Goal: Task Accomplishment & Management: Manage account settings

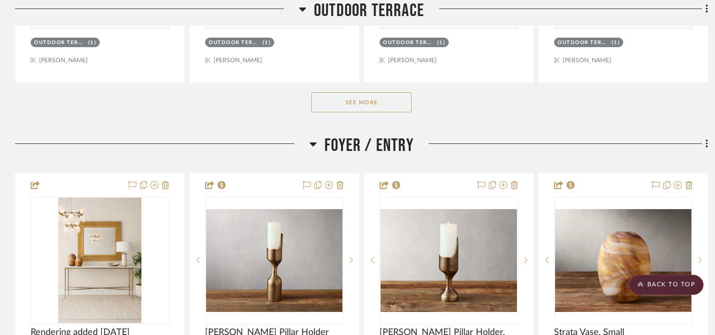
scroll to position [570, 0]
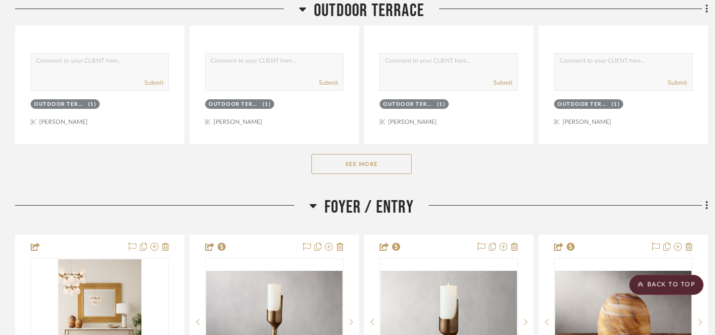
click at [360, 174] on button "See More" at bounding box center [361, 164] width 100 height 20
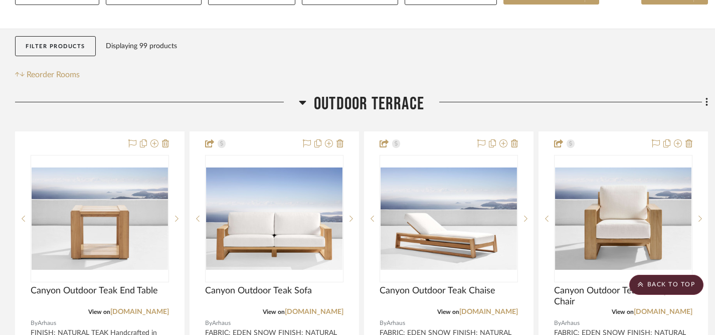
scroll to position [0, 0]
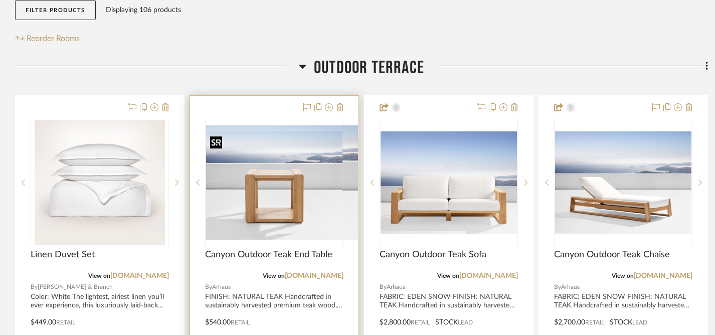
scroll to position [181, 0]
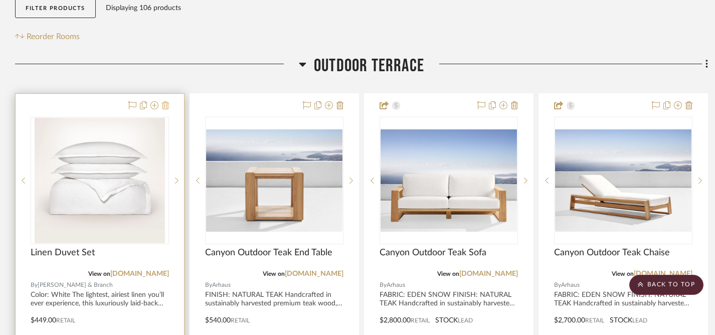
click at [167, 108] on icon at bounding box center [165, 105] width 7 height 8
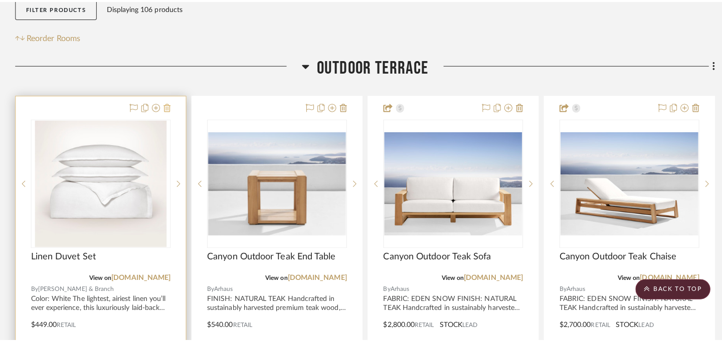
scroll to position [0, 0]
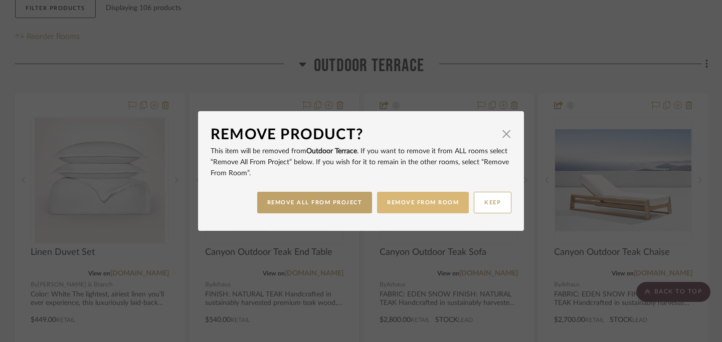
click at [416, 204] on button "REMOVE FROM ROOM" at bounding box center [423, 203] width 92 height 22
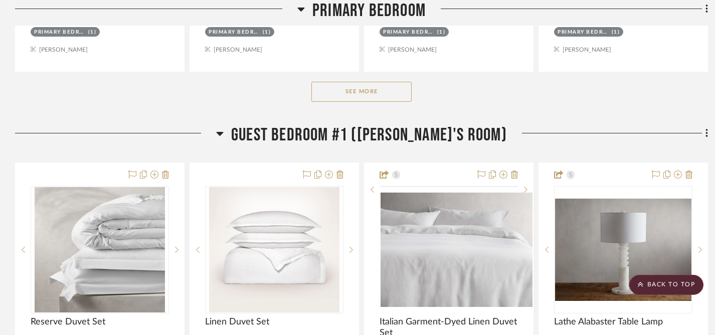
scroll to position [2813, 0]
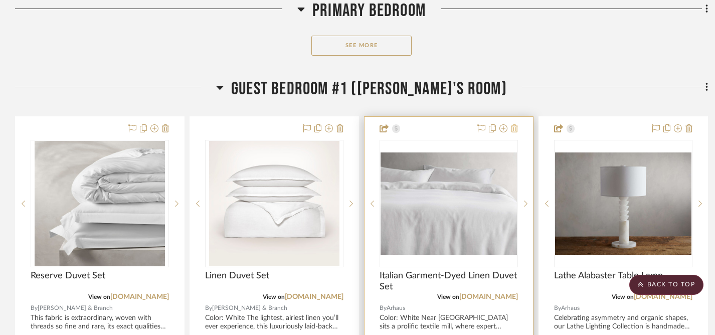
click at [515, 130] on icon at bounding box center [514, 128] width 7 height 8
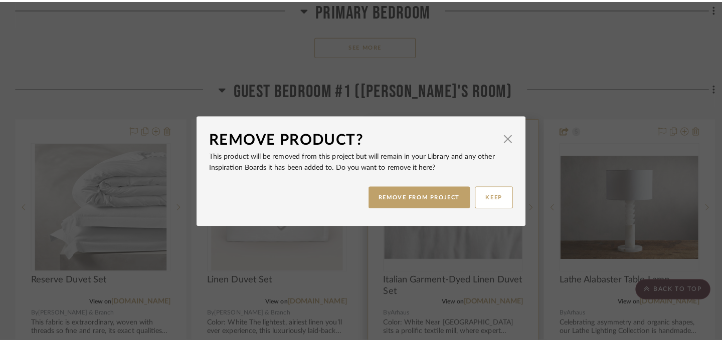
scroll to position [0, 0]
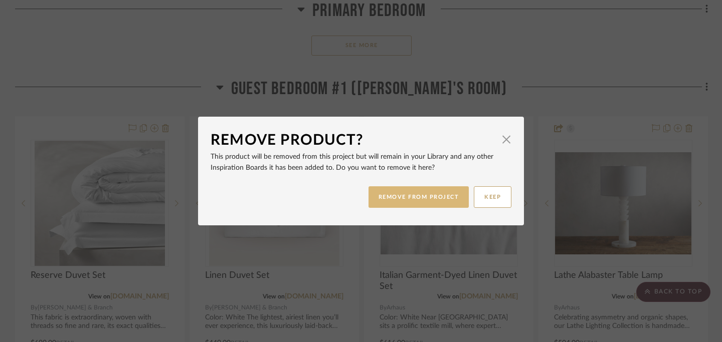
click at [417, 202] on button "REMOVE FROM PROJECT" at bounding box center [419, 198] width 101 height 22
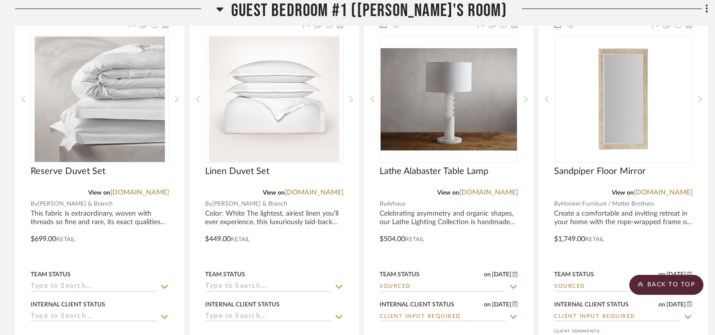
scroll to position [2919, 0]
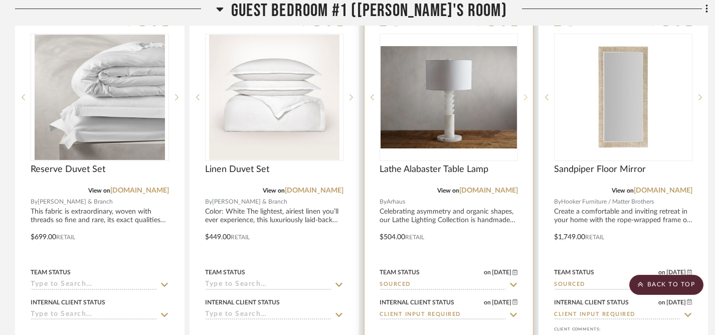
click at [527, 95] on icon at bounding box center [526, 97] width 4 height 7
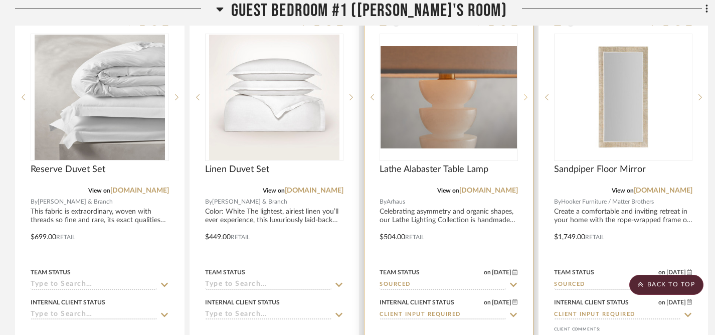
click at [527, 95] on icon at bounding box center [526, 97] width 4 height 7
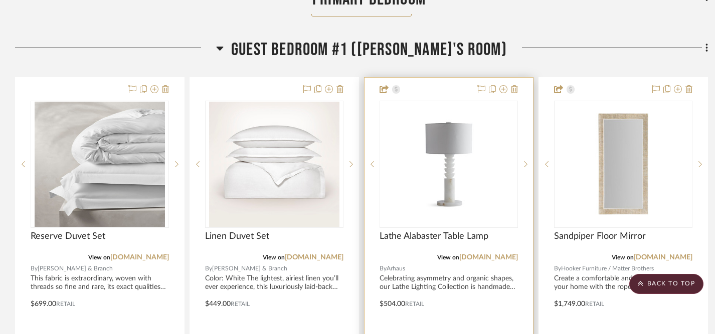
scroll to position [2850, 0]
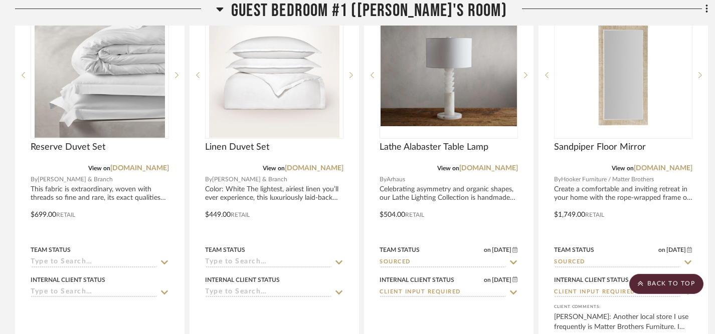
scroll to position [2946, 0]
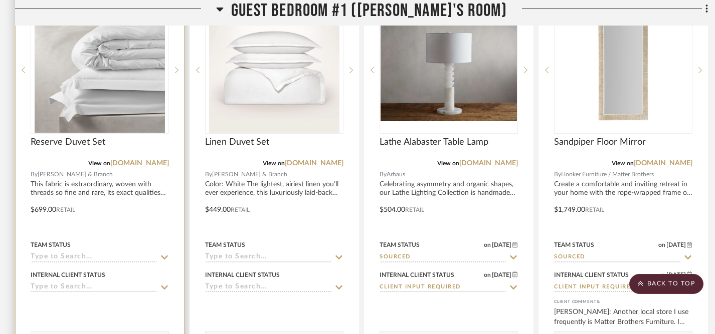
click at [164, 256] on icon at bounding box center [164, 258] width 7 height 4
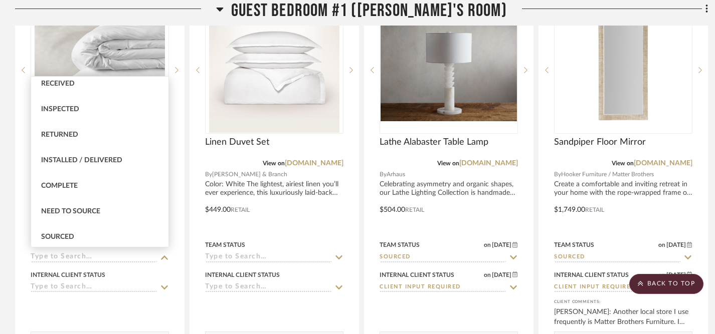
scroll to position [190, 0]
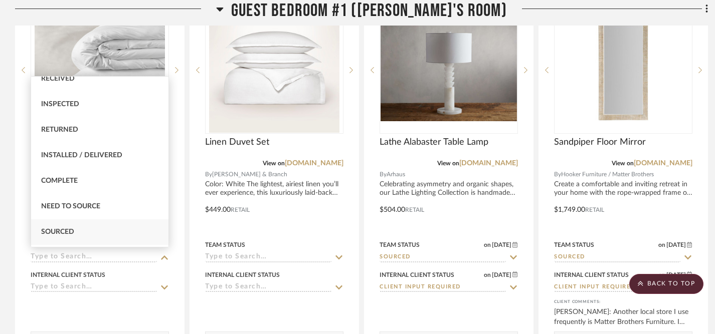
click at [82, 230] on div "Sourced" at bounding box center [99, 233] width 137 height 26
type input "[DATE]"
type input "Sourced"
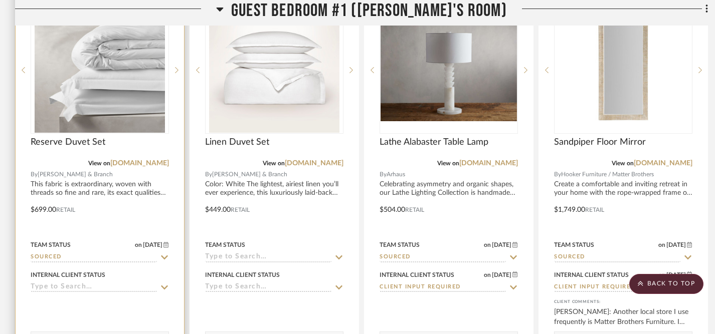
click at [164, 286] on icon at bounding box center [164, 288] width 7 height 4
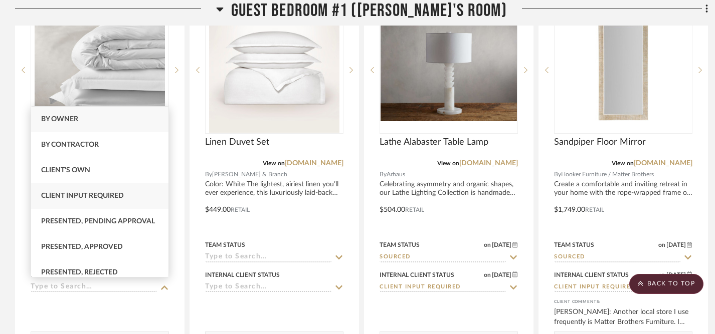
click at [99, 194] on span "Client Input Required" at bounding box center [82, 196] width 83 height 7
type input "[DATE]"
type input "Client Input Required"
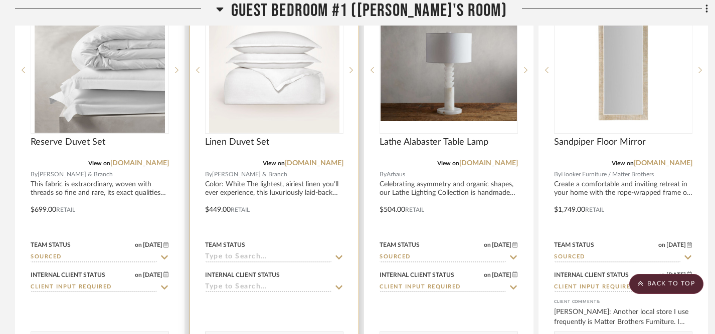
click at [339, 254] on icon at bounding box center [338, 258] width 9 height 8
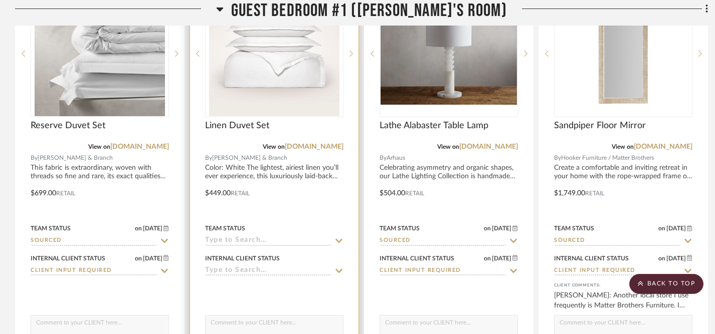
scroll to position [2963, 0]
click at [338, 238] on icon at bounding box center [338, 241] width 9 height 8
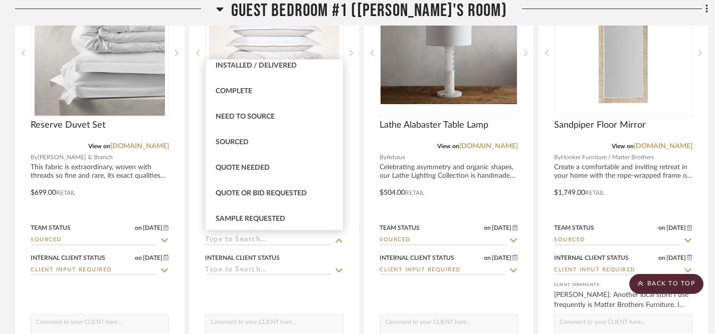
scroll to position [266, 0]
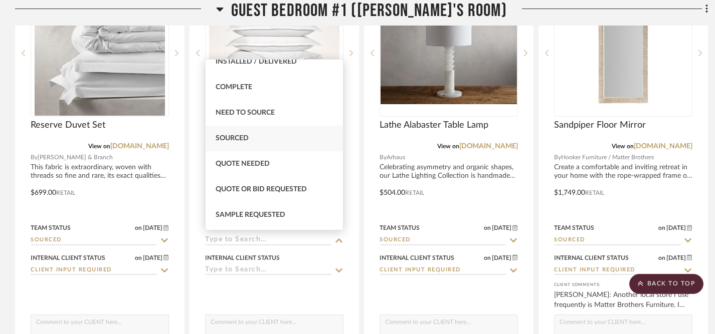
click at [232, 141] on span "Sourced" at bounding box center [232, 138] width 33 height 7
type input "[DATE]"
type input "Sourced"
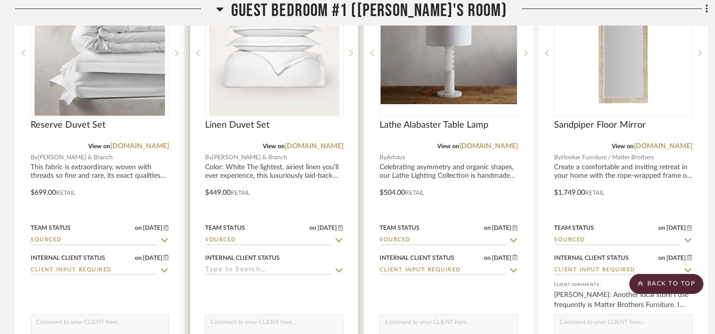
click at [339, 267] on icon at bounding box center [338, 271] width 9 height 8
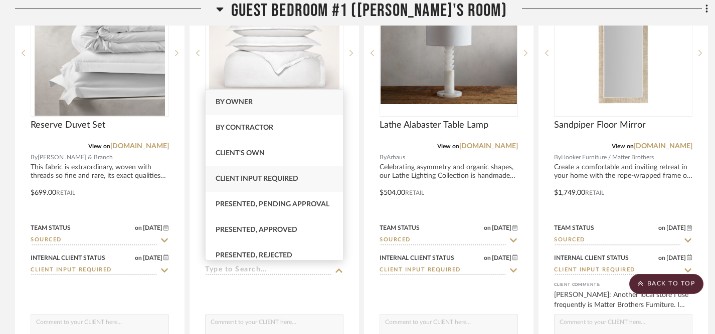
click at [279, 176] on span "Client Input Required" at bounding box center [257, 179] width 83 height 7
type input "[DATE]"
type input "Client Input Required"
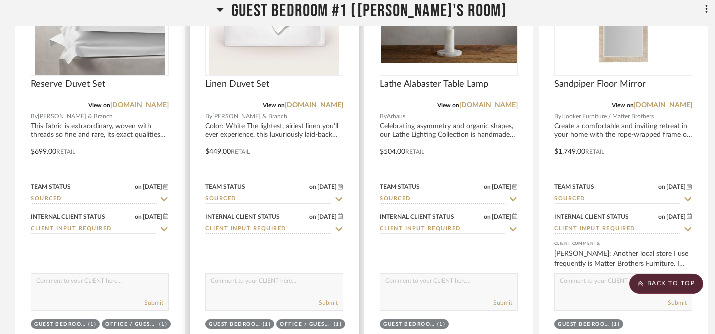
scroll to position [3012, 0]
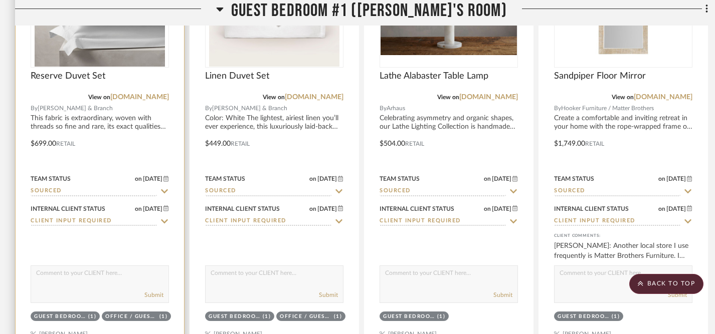
click at [99, 283] on textarea at bounding box center [99, 275] width 137 height 19
click at [57, 281] on textarea "Please let me know if like either of these options (both have a hidden zipper e…" at bounding box center [99, 275] width 137 height 19
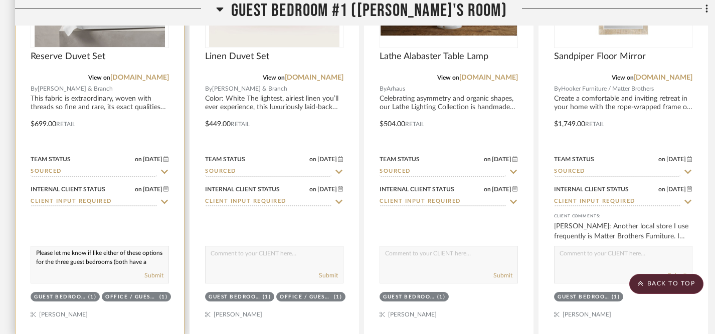
scroll to position [3037, 0]
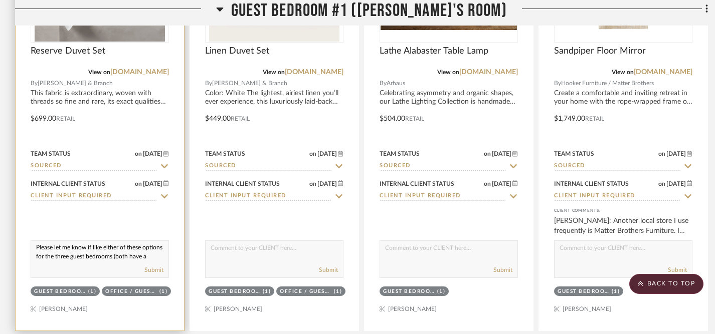
click at [93, 248] on textarea "Please let me know if like either of these options for the three guest bedrooms…" at bounding box center [99, 250] width 137 height 19
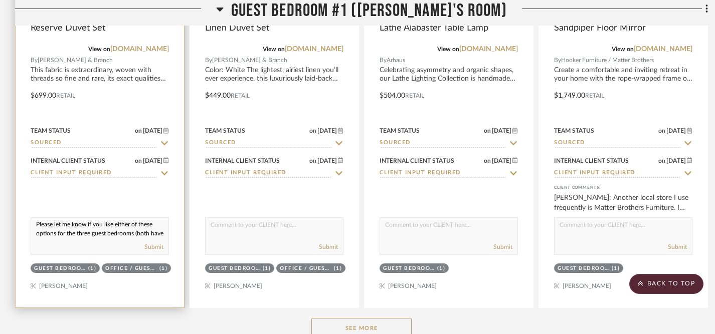
scroll to position [3062, 0]
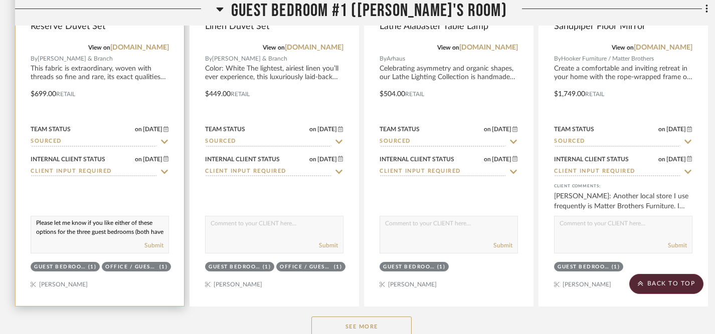
click at [37, 223] on textarea "Please let me know if you like either of these options for the three guest bedr…" at bounding box center [99, 226] width 137 height 19
drag, startPoint x: 37, startPoint y: 223, endPoint x: 124, endPoint y: 250, distance: 91.4
click at [124, 250] on div "Please let me know if you like either of these options for the three guest bedr…" at bounding box center [100, 235] width 138 height 38
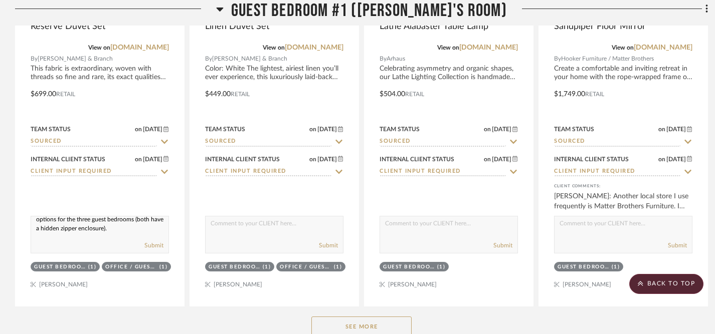
paste textarea ". Both feature a hidden zipper enclosure"
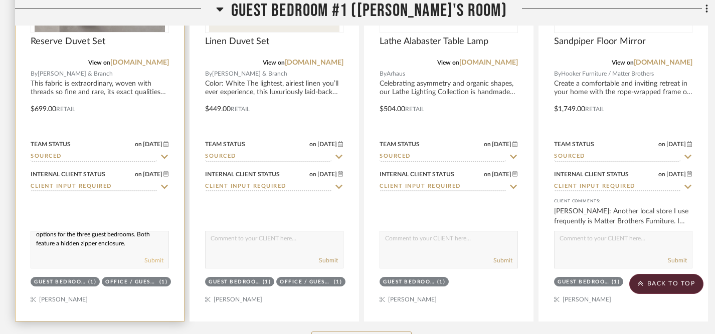
type textarea "Please let me know if you like either of these options for the three guest bedr…"
click at [153, 257] on button "Submit" at bounding box center [153, 260] width 19 height 9
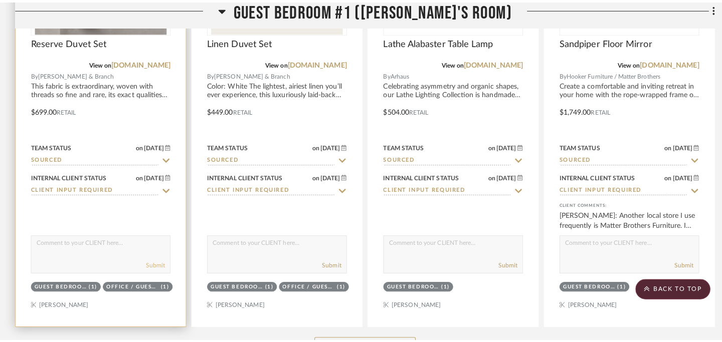
scroll to position [0, 0]
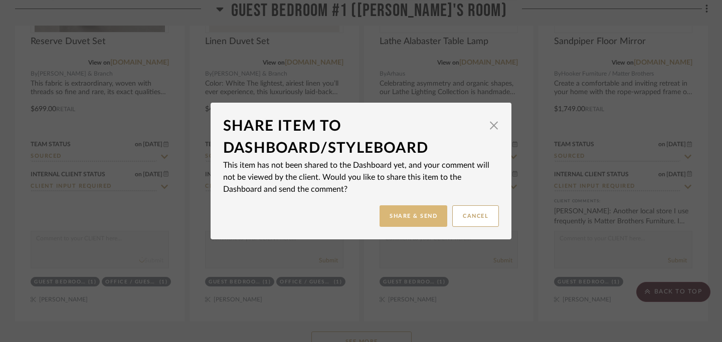
click at [413, 213] on button "Share & Send" at bounding box center [414, 217] width 68 height 22
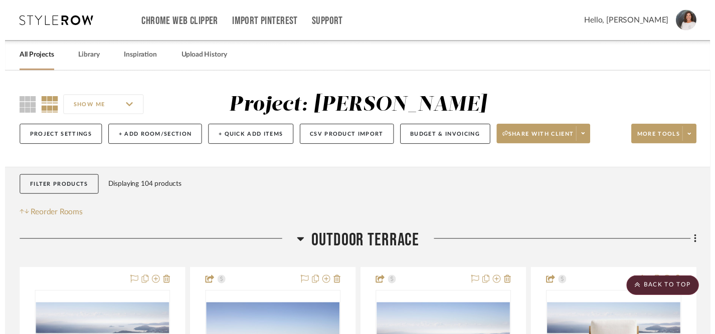
scroll to position [3047, 0]
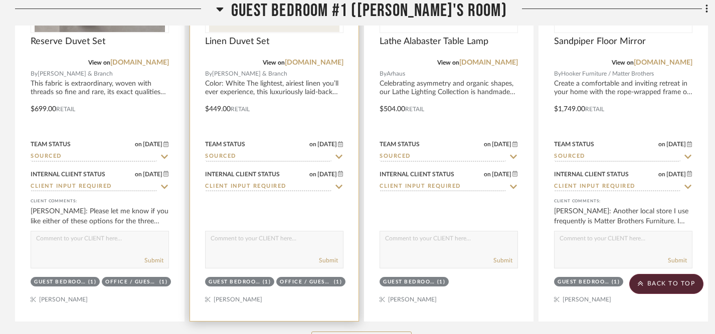
click at [237, 235] on textarea at bounding box center [274, 241] width 137 height 19
paste textarea "Please let me know if you like either of these options for the three guest bedr…"
type textarea "Please let me know if you like either of these options for the three guest bedr…"
click at [328, 259] on button "Submit" at bounding box center [328, 260] width 19 height 9
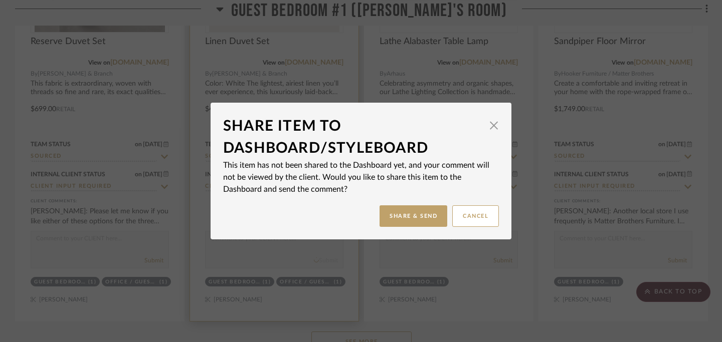
scroll to position [0, 0]
click at [403, 210] on button "Share & Send" at bounding box center [414, 217] width 68 height 22
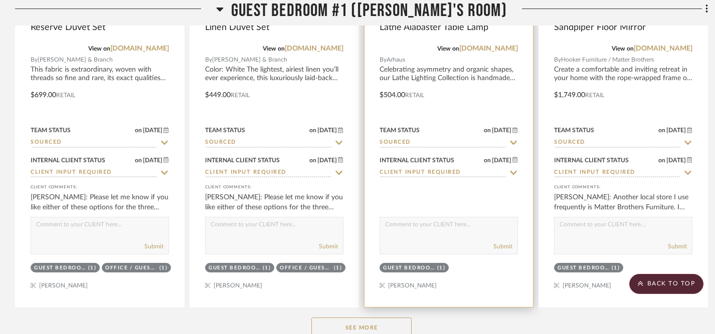
scroll to position [3066, 0]
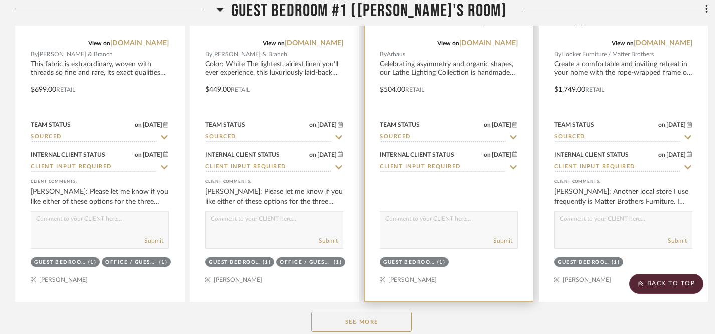
click at [409, 220] on textarea at bounding box center [448, 221] width 137 height 19
type textarea "D"
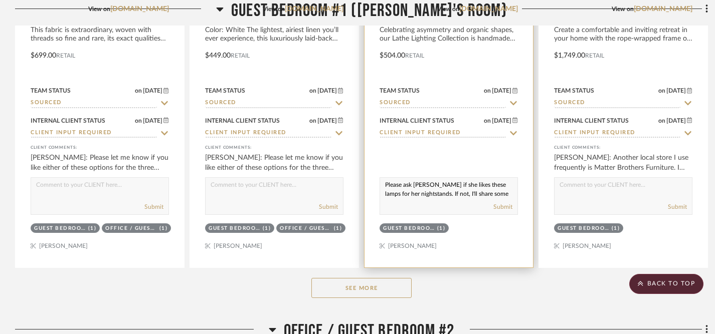
scroll to position [13, 0]
type textarea "Please ask [PERSON_NAME] if she likes these lamps for her nightstands. If not, …"
click at [503, 206] on button "Submit" at bounding box center [502, 207] width 19 height 9
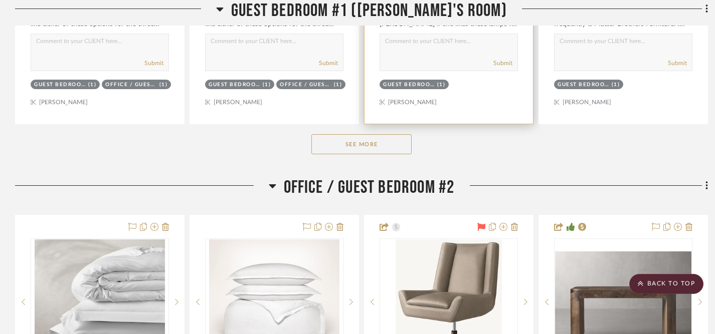
scroll to position [3236, 0]
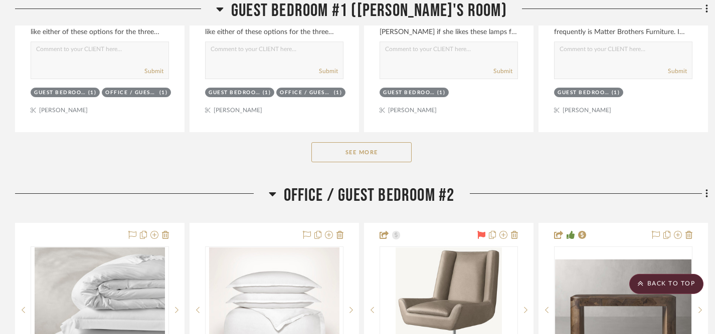
click at [380, 152] on button "See More" at bounding box center [361, 152] width 100 height 20
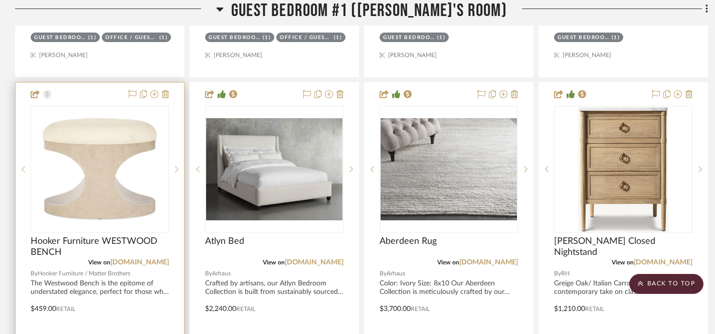
scroll to position [3267, 0]
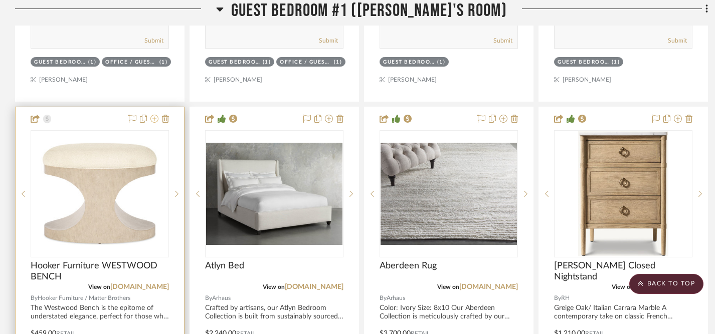
click at [155, 116] on icon at bounding box center [154, 119] width 8 height 8
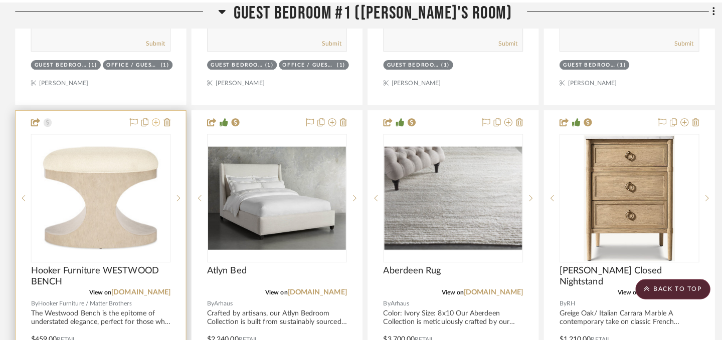
scroll to position [0, 0]
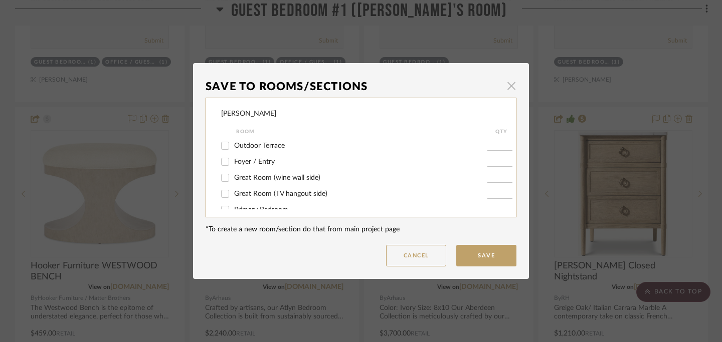
click at [506, 86] on span "button" at bounding box center [511, 86] width 20 height 20
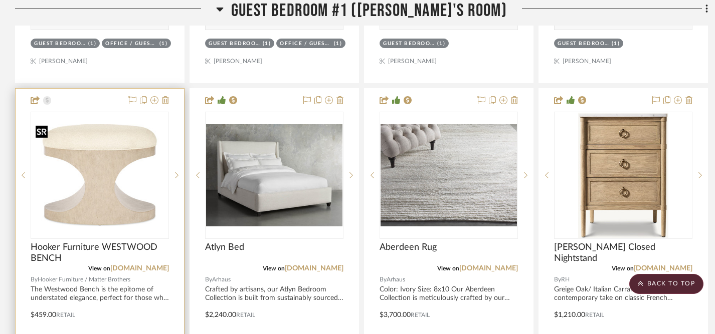
scroll to position [3286, 0]
click at [175, 173] on sr-next-btn at bounding box center [176, 174] width 15 height 7
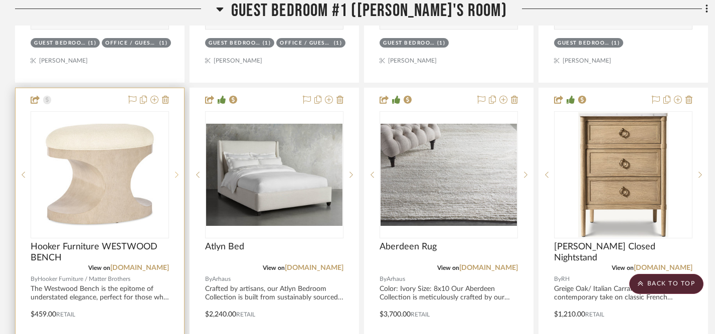
click at [175, 173] on sr-next-btn at bounding box center [176, 174] width 15 height 7
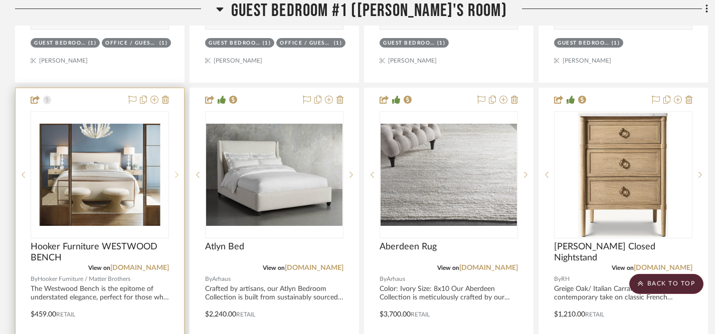
click at [175, 173] on sr-next-btn at bounding box center [176, 174] width 15 height 7
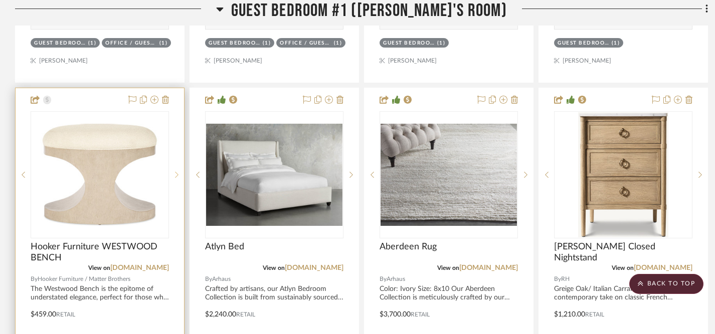
click at [175, 173] on sr-next-btn at bounding box center [176, 174] width 15 height 7
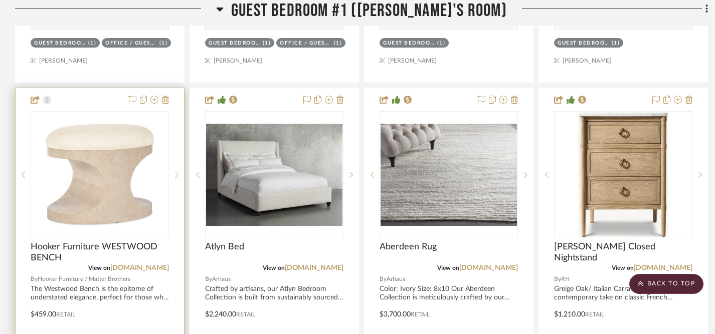
click at [175, 173] on sr-next-btn at bounding box center [176, 174] width 15 height 7
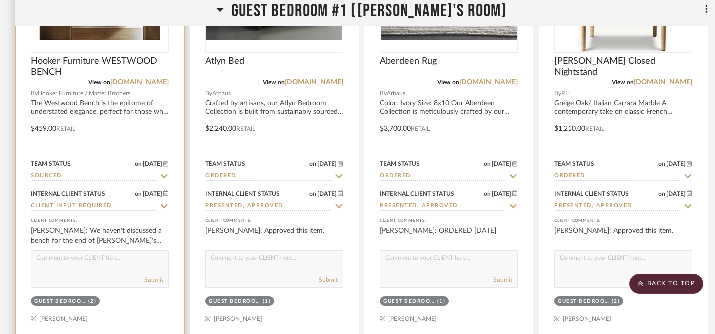
scroll to position [3479, 0]
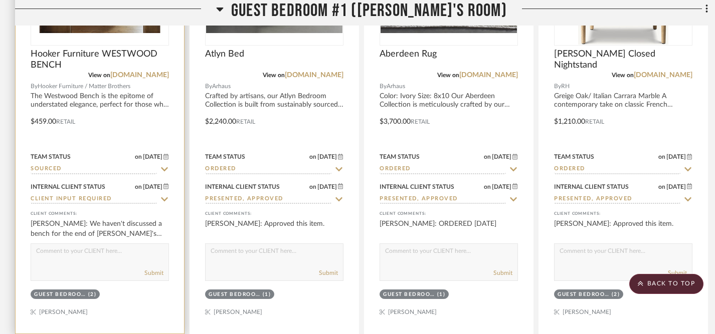
click at [110, 254] on textarea at bounding box center [99, 253] width 137 height 19
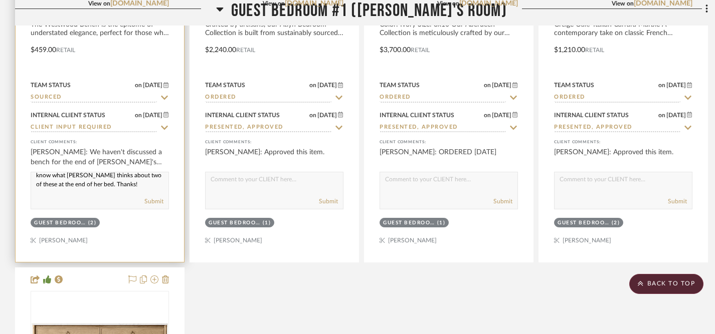
scroll to position [3562, 0]
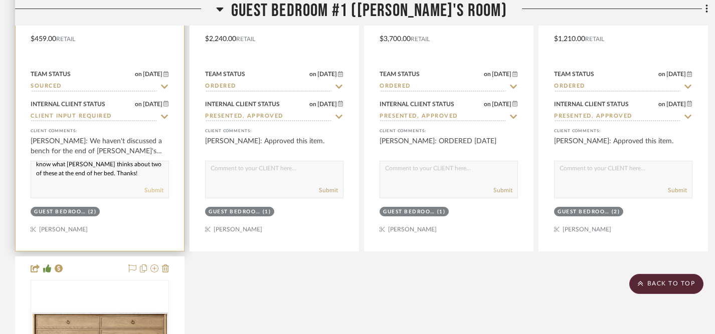
type textarea "We saw these in person at the showroom [DATE], and they are really cute. Please…"
click at [157, 186] on button "Submit" at bounding box center [153, 190] width 19 height 9
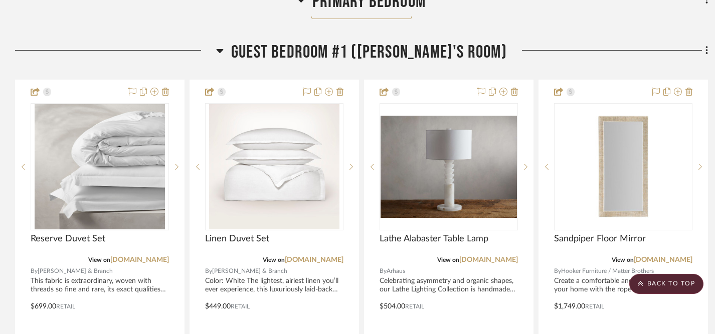
scroll to position [2893, 0]
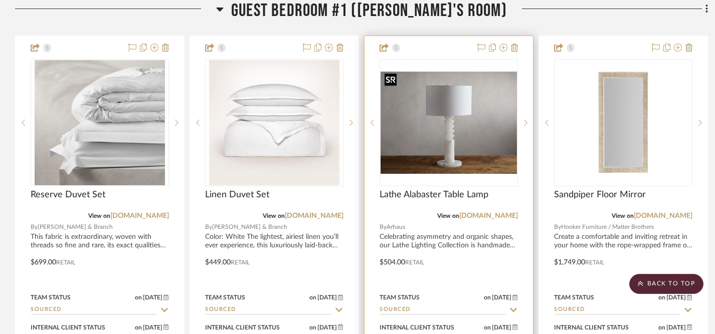
click at [505, 149] on img "0" at bounding box center [449, 123] width 136 height 102
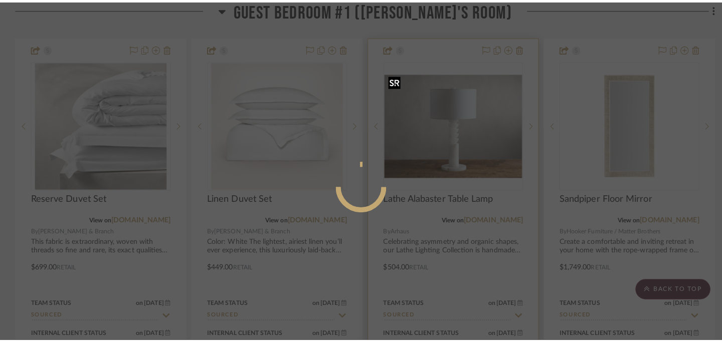
scroll to position [0, 0]
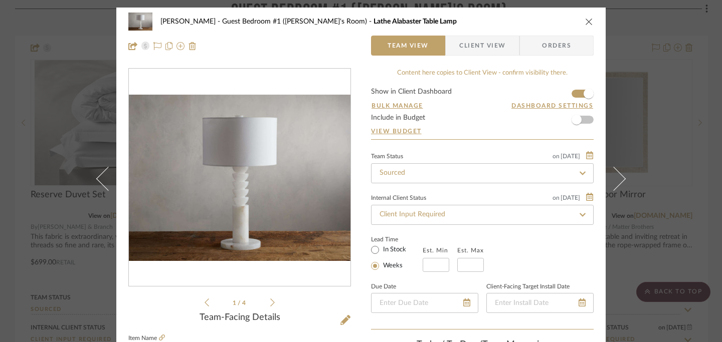
click at [270, 302] on icon at bounding box center [272, 303] width 5 height 8
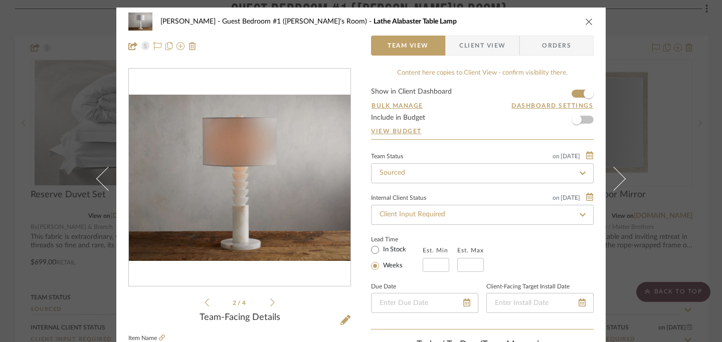
click at [270, 302] on icon at bounding box center [272, 303] width 5 height 8
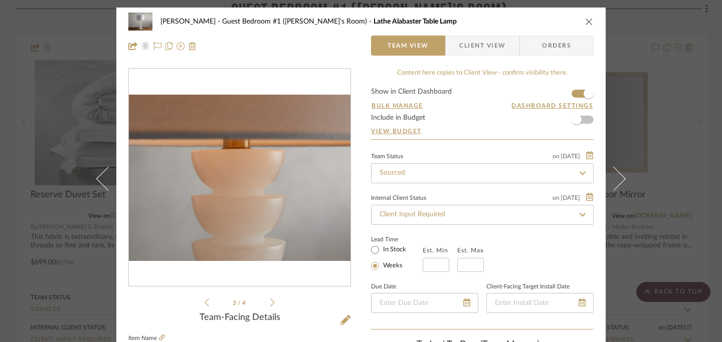
click at [270, 302] on icon at bounding box center [272, 303] width 5 height 8
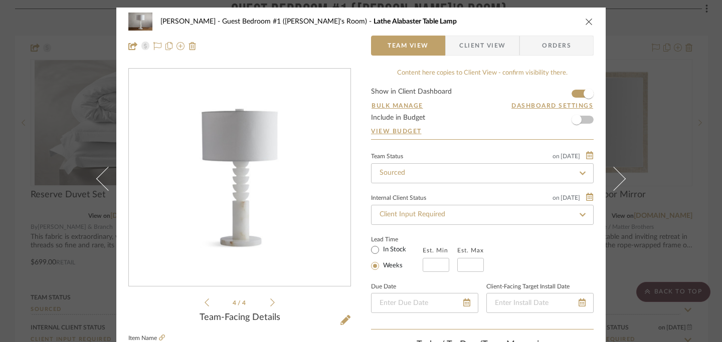
click at [585, 18] on icon "close" at bounding box center [589, 22] width 8 height 8
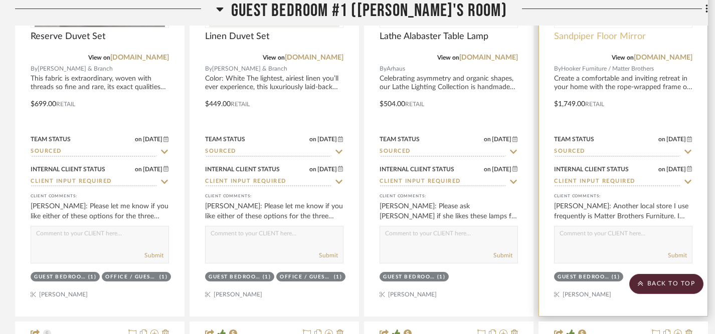
scroll to position [3063, 0]
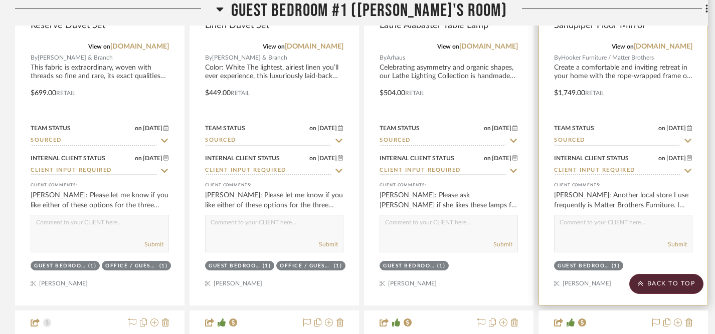
click at [562, 227] on textarea at bounding box center [623, 225] width 137 height 19
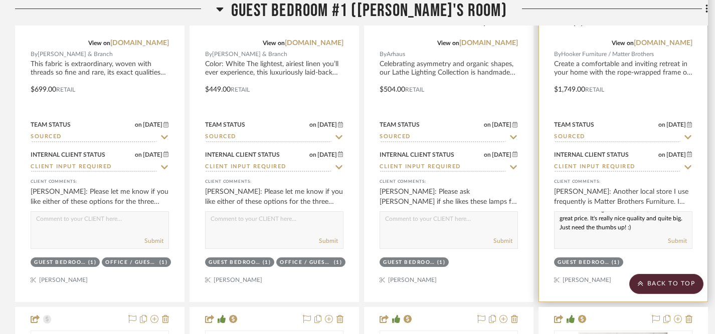
scroll to position [0, 0]
click at [589, 228] on textarea "This is on sale right now for $788, which is a great price. It's really nice qu…" at bounding box center [623, 221] width 137 height 19
type textarea "This is on sale right now for $788, which is a great price! It's really nice qu…"
click at [679, 241] on button "Submit" at bounding box center [677, 241] width 19 height 9
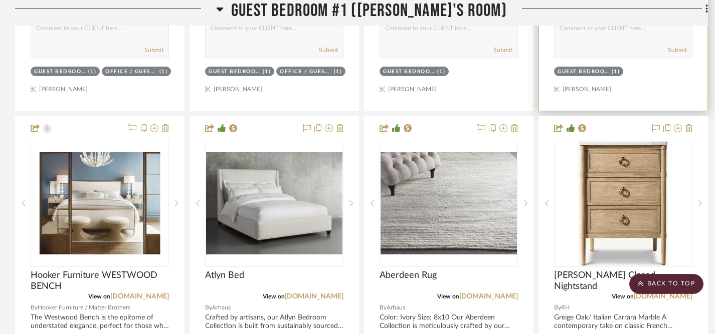
scroll to position [3274, 0]
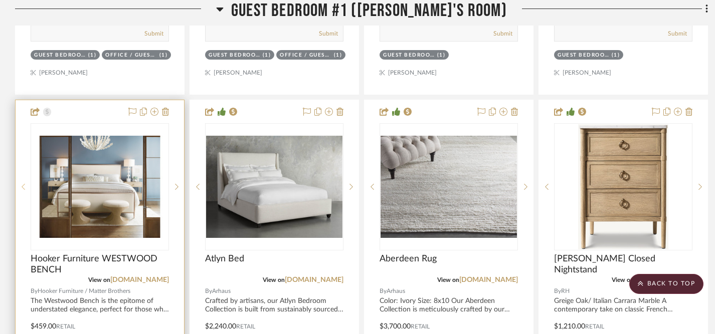
click at [25, 187] on sr-prev-btn at bounding box center [23, 187] width 15 height 7
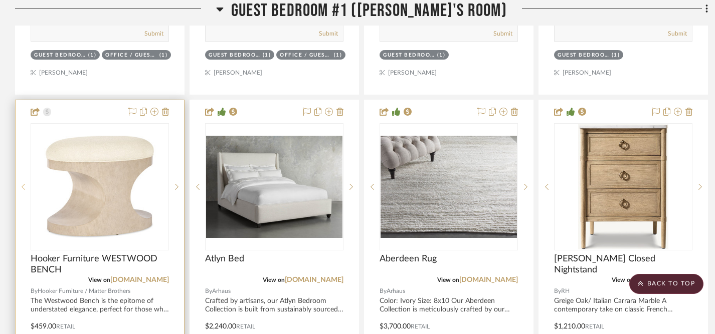
click at [25, 187] on icon at bounding box center [24, 187] width 4 height 6
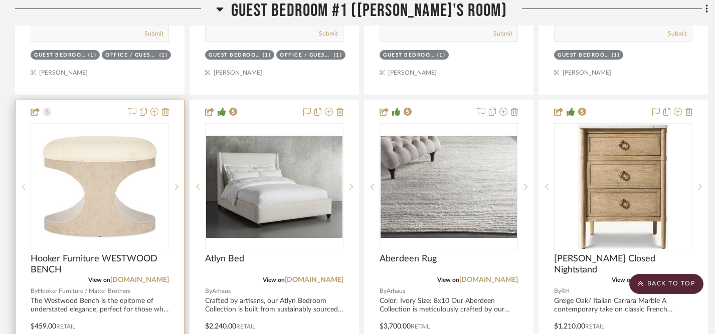
click at [25, 187] on icon at bounding box center [24, 187] width 4 height 6
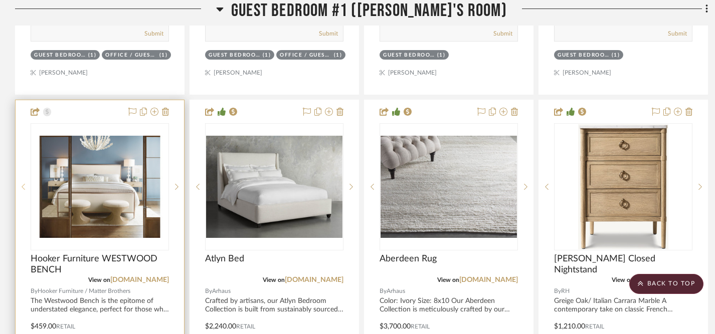
click at [25, 187] on icon at bounding box center [24, 187] width 4 height 6
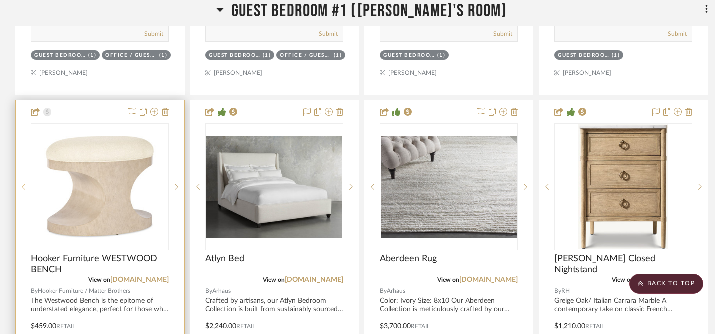
click at [25, 187] on icon at bounding box center [24, 187] width 4 height 6
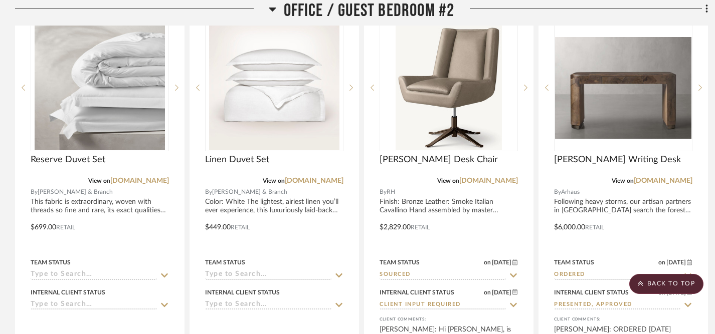
scroll to position [4357, 0]
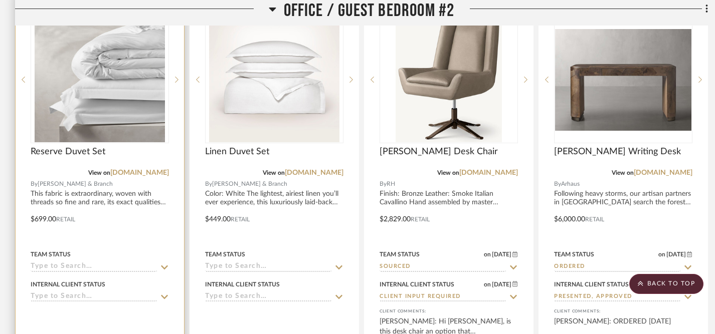
click at [163, 265] on icon at bounding box center [164, 267] width 7 height 4
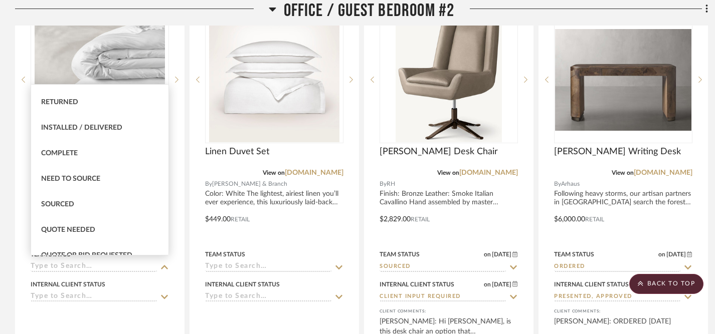
scroll to position [222, 0]
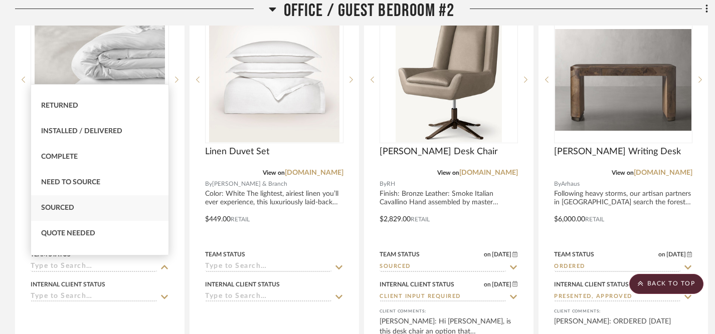
click at [106, 205] on div "Sourced" at bounding box center [99, 209] width 137 height 26
type input "[DATE]"
type input "Sourced"
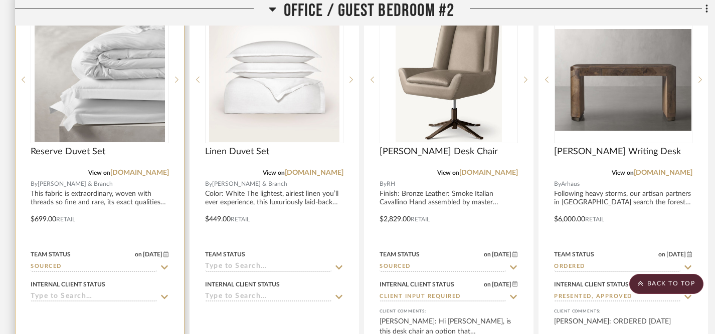
click at [163, 293] on icon at bounding box center [164, 297] width 9 height 8
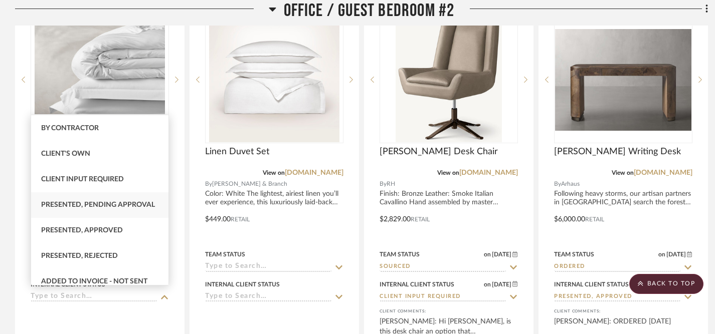
scroll to position [26, 0]
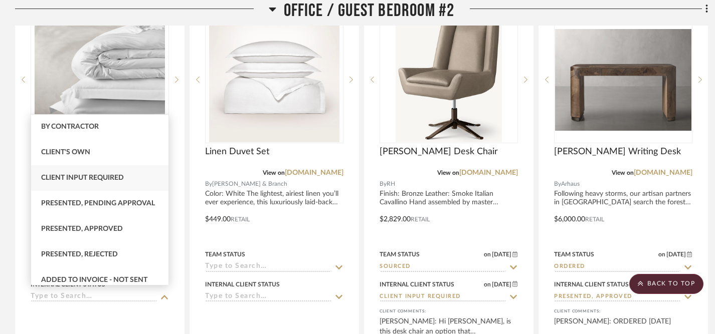
click at [107, 180] on span "Client Input Required" at bounding box center [82, 178] width 83 height 7
type input "[DATE]"
type input "Client Input Required"
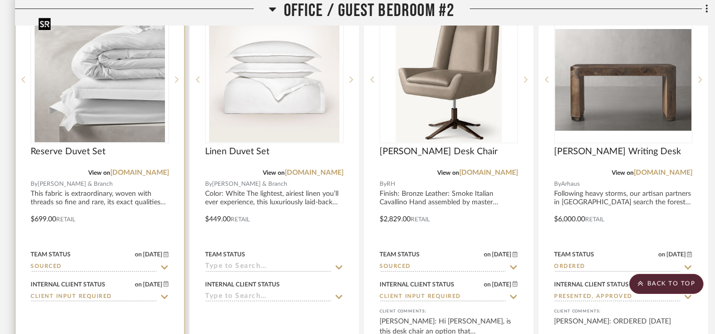
click at [0, 0] on img at bounding box center [0, 0] width 0 height 0
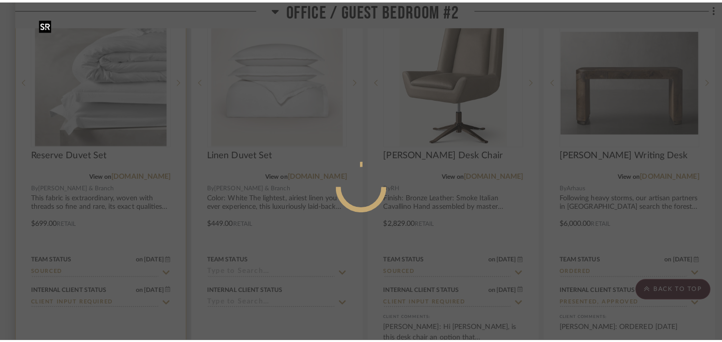
scroll to position [0, 0]
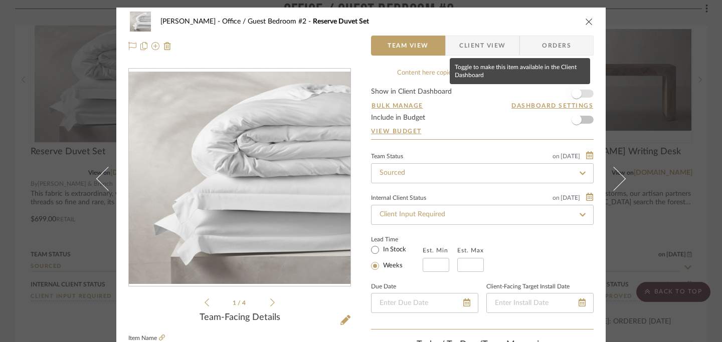
click at [576, 94] on span "button" at bounding box center [577, 94] width 10 height 10
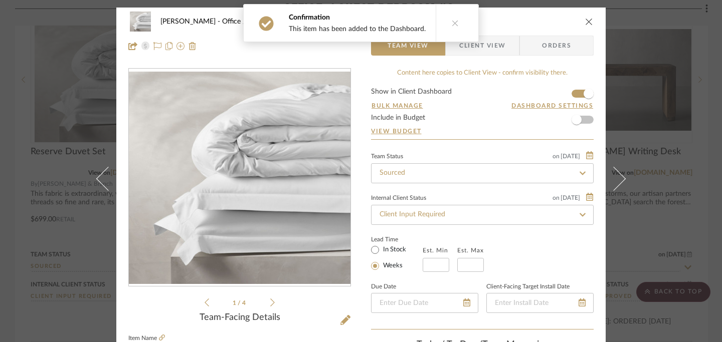
click at [585, 19] on icon "close" at bounding box center [589, 22] width 8 height 8
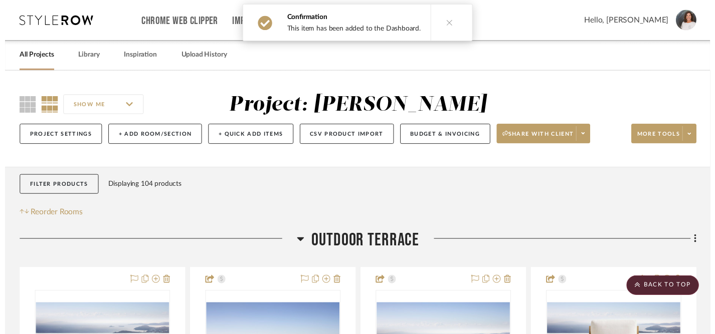
scroll to position [4357, 0]
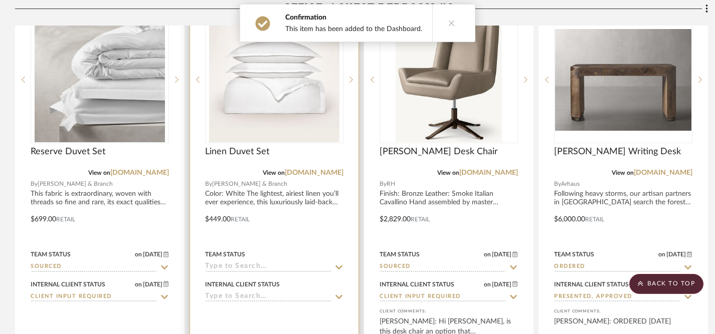
click at [342, 264] on icon at bounding box center [338, 268] width 9 height 8
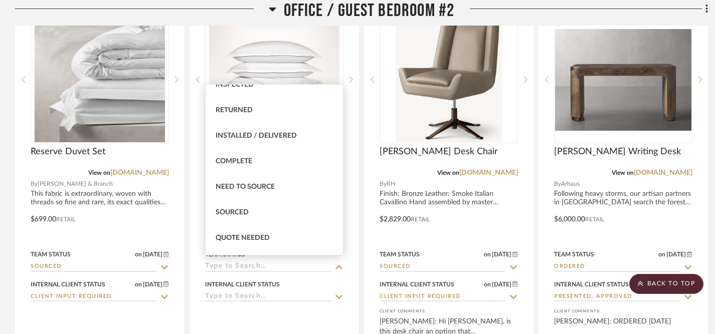
scroll to position [221, 0]
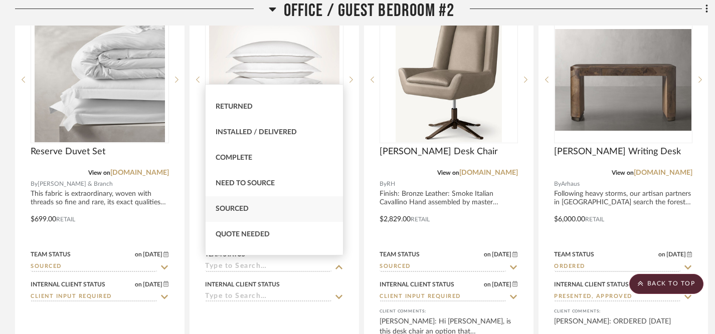
click at [262, 204] on div "Sourced" at bounding box center [274, 210] width 137 height 26
type input "[DATE]"
type input "Sourced"
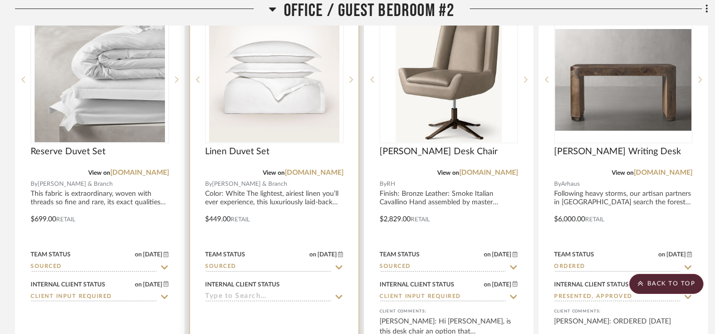
click at [337, 294] on icon at bounding box center [338, 297] width 9 height 8
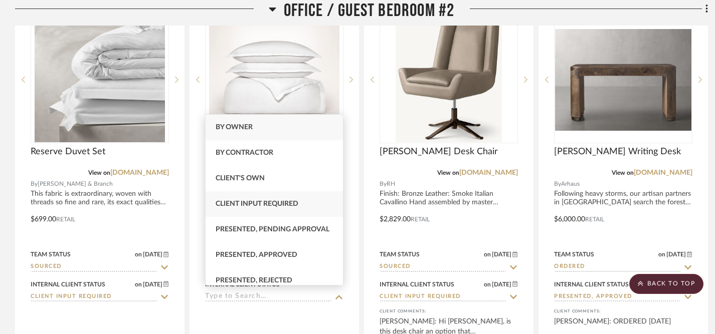
click at [293, 206] on span "Client Input Required" at bounding box center [257, 204] width 83 height 7
type input "[DATE]"
type input "Client Input Required"
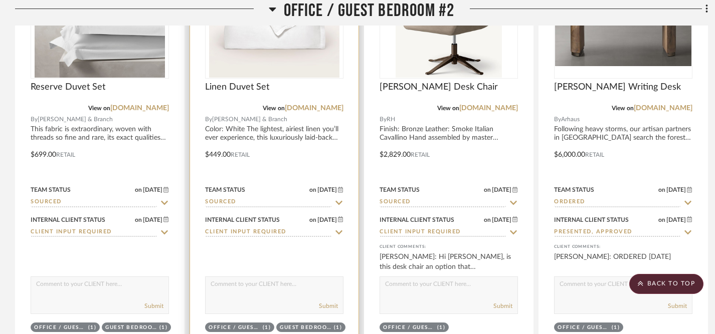
scroll to position [4422, 0]
click at [285, 49] on img "0" at bounding box center [274, 14] width 130 height 125
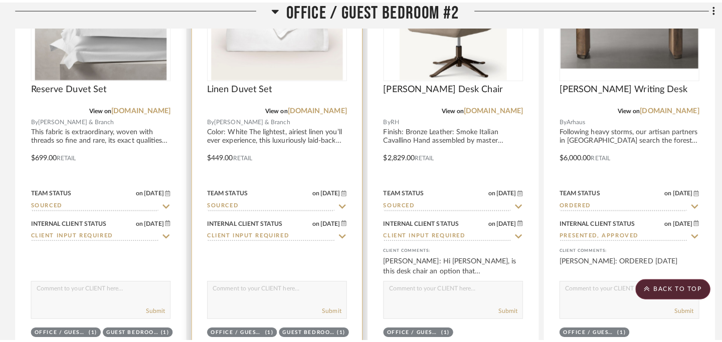
scroll to position [0, 0]
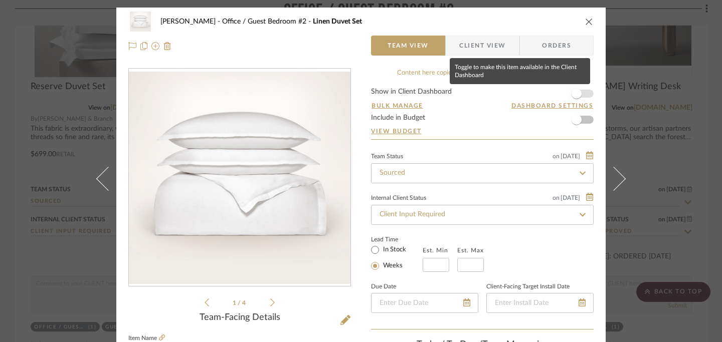
click at [578, 95] on span "button" at bounding box center [577, 94] width 22 height 22
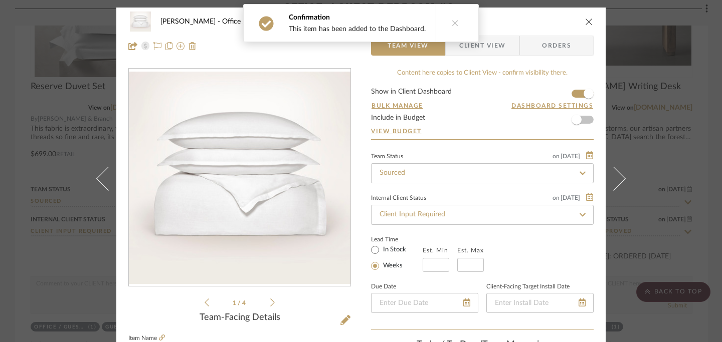
click at [589, 20] on icon "close" at bounding box center [589, 22] width 8 height 8
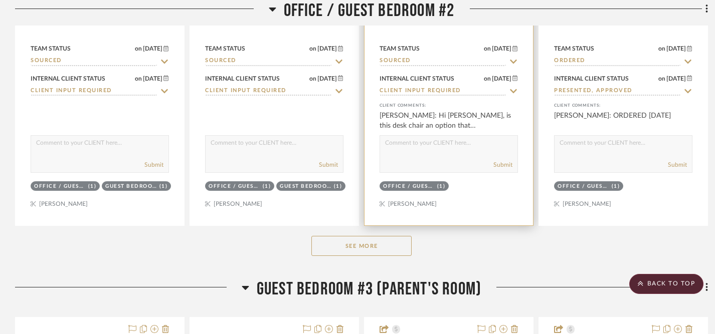
scroll to position [4572, 0]
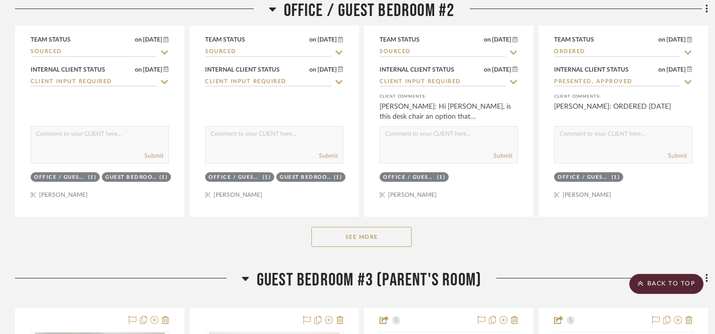
click at [355, 230] on button "See More" at bounding box center [361, 237] width 100 height 20
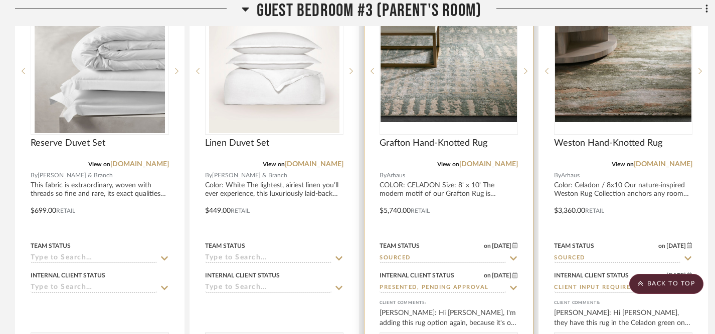
scroll to position [5781, 2]
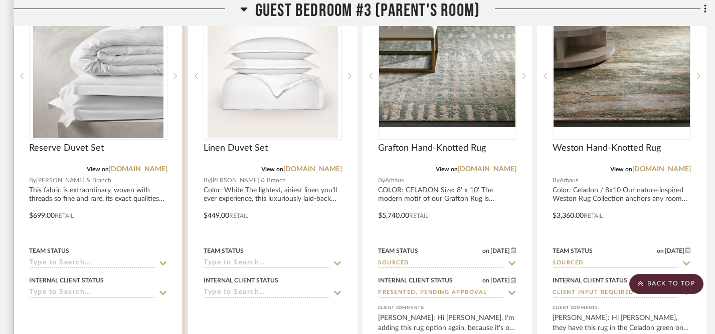
click at [165, 262] on icon at bounding box center [162, 264] width 7 height 4
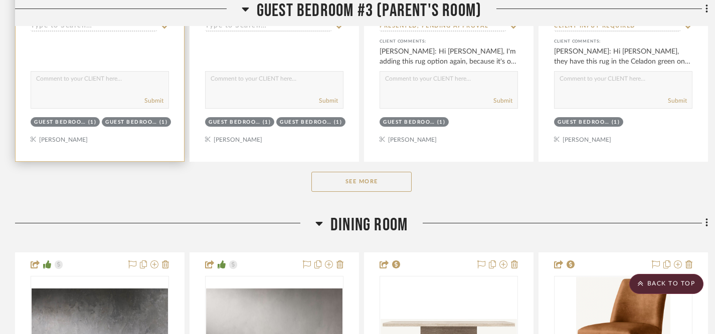
scroll to position [6049, 0]
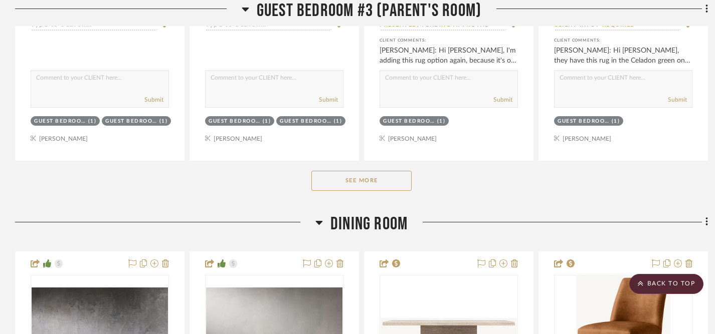
click at [357, 180] on button "See More" at bounding box center [361, 181] width 100 height 20
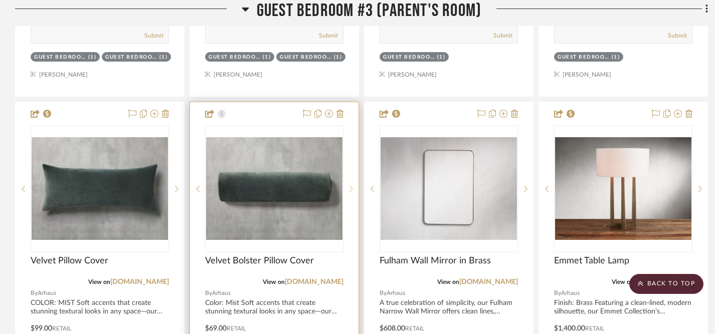
scroll to position [6121, 0]
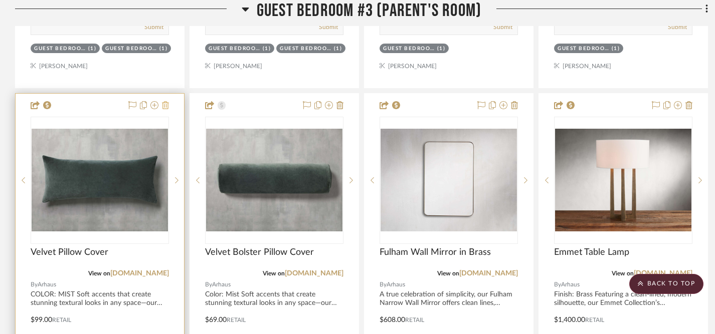
click at [167, 101] on icon at bounding box center [165, 105] width 7 height 8
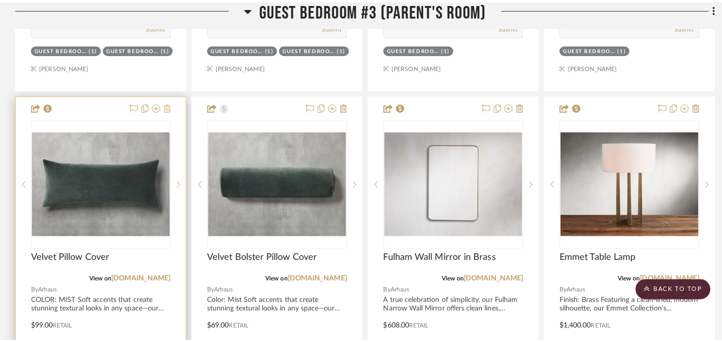
scroll to position [0, 0]
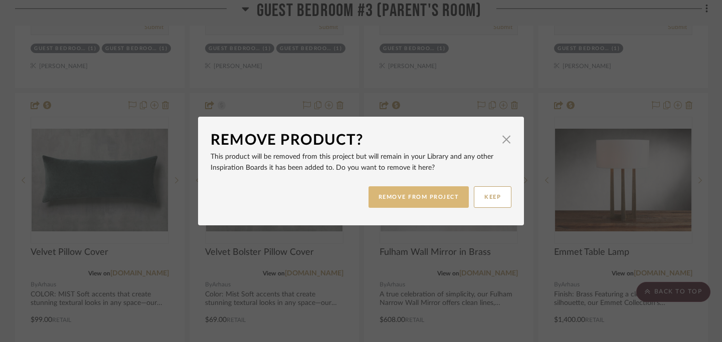
click at [398, 196] on button "REMOVE FROM PROJECT" at bounding box center [419, 198] width 101 height 22
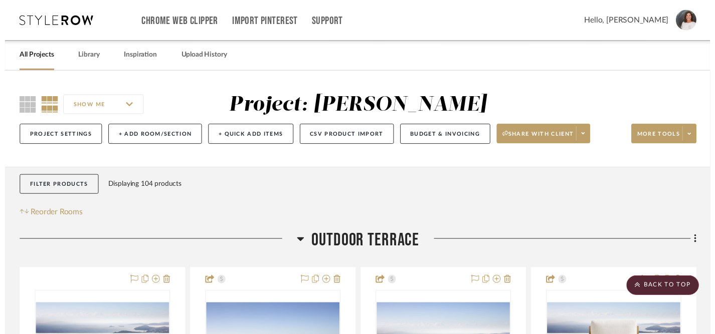
scroll to position [6121, 0]
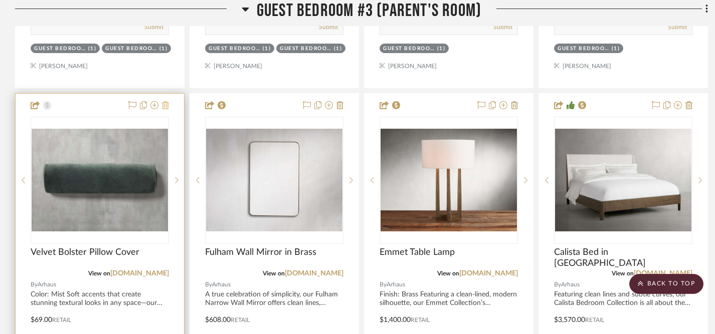
click at [166, 101] on icon at bounding box center [165, 105] width 7 height 8
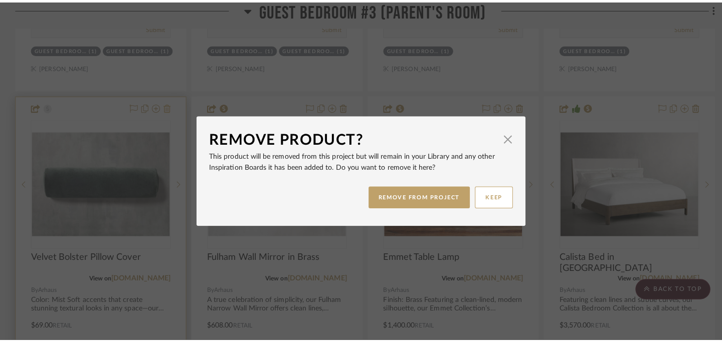
scroll to position [0, 0]
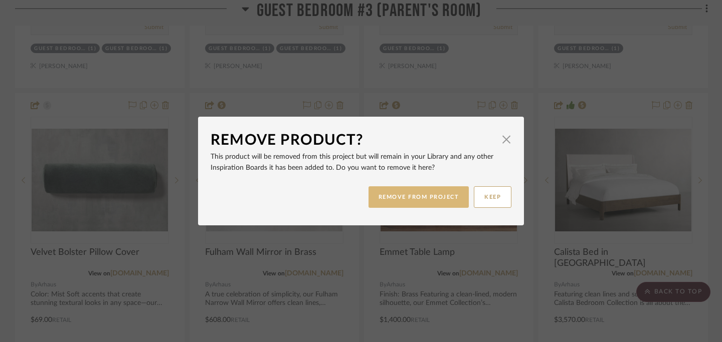
click at [400, 199] on button "REMOVE FROM PROJECT" at bounding box center [419, 198] width 101 height 22
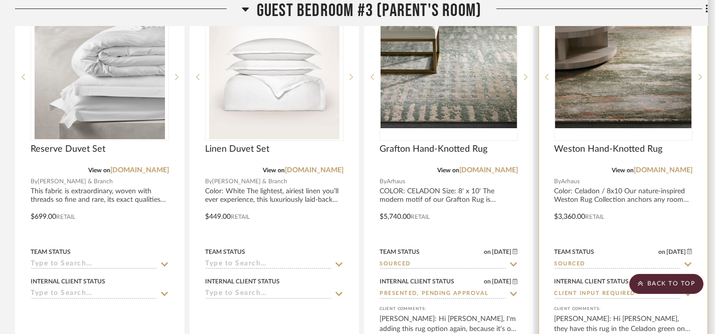
scroll to position [5787, 0]
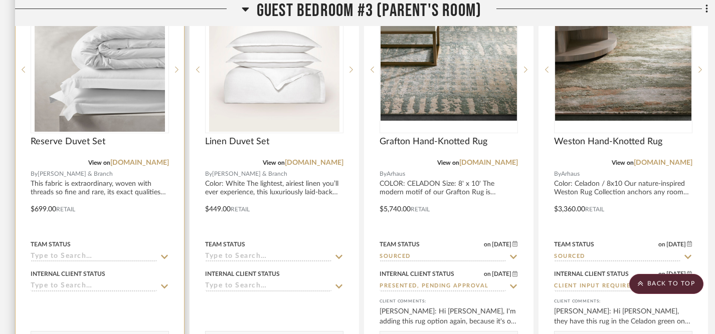
click at [164, 253] on icon at bounding box center [164, 257] width 9 height 8
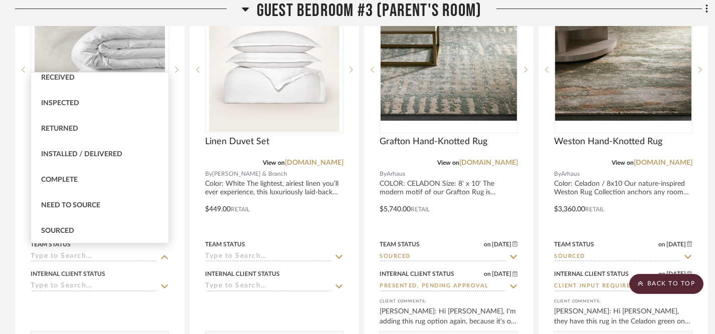
scroll to position [188, 0]
click at [120, 233] on div "Sourced" at bounding box center [99, 231] width 137 height 26
type input "[DATE]"
type input "Sourced"
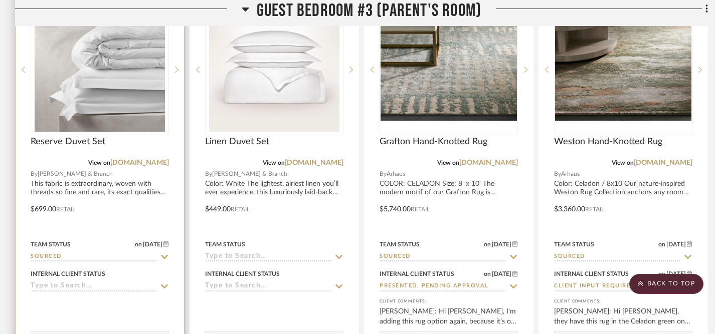
click at [163, 285] on icon at bounding box center [164, 287] width 7 height 4
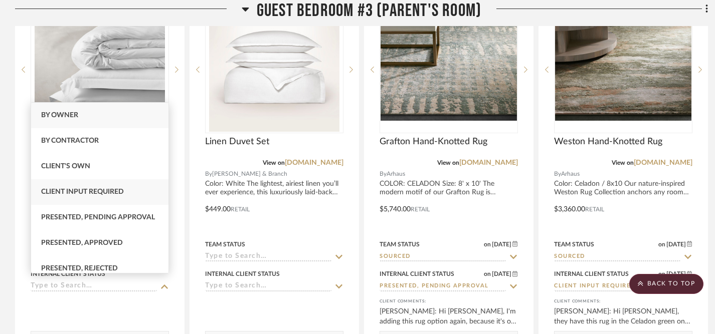
click at [130, 189] on div "Client Input Required" at bounding box center [99, 193] width 137 height 26
type input "[DATE]"
type input "Client Input Required"
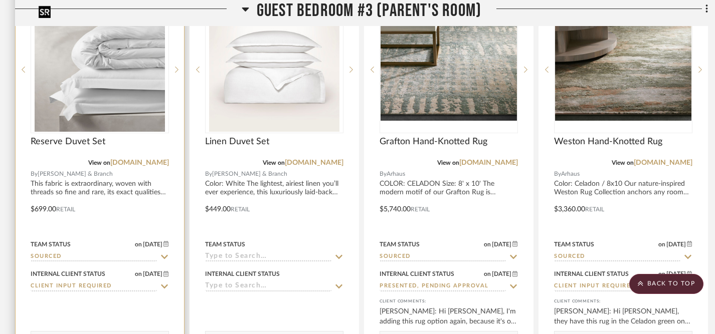
click at [137, 74] on img "0" at bounding box center [100, 69] width 130 height 125
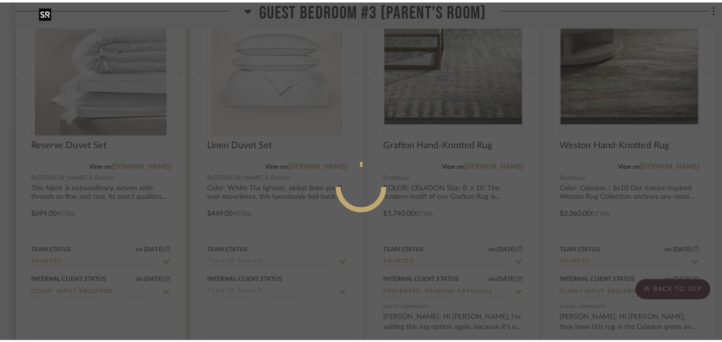
scroll to position [0, 0]
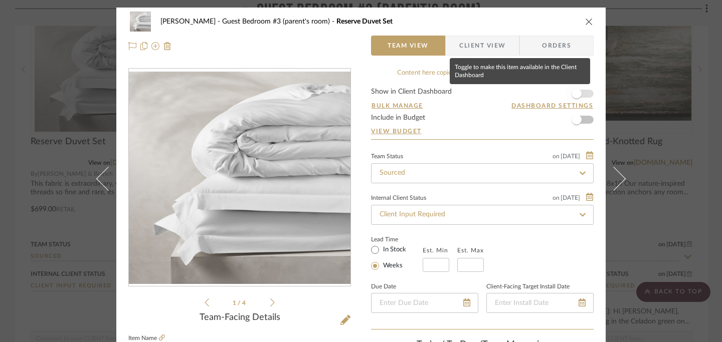
click at [574, 96] on span "button" at bounding box center [577, 94] width 10 height 10
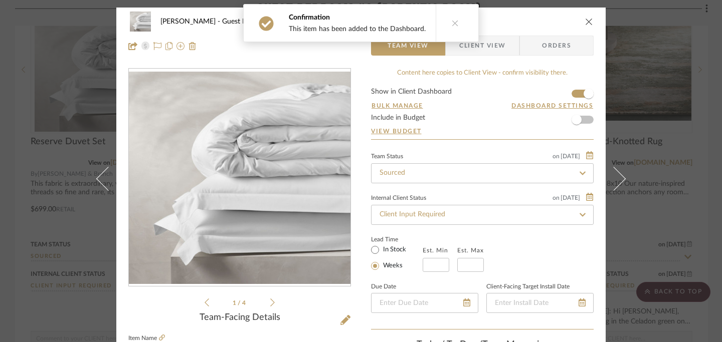
click at [586, 20] on icon "close" at bounding box center [589, 22] width 8 height 8
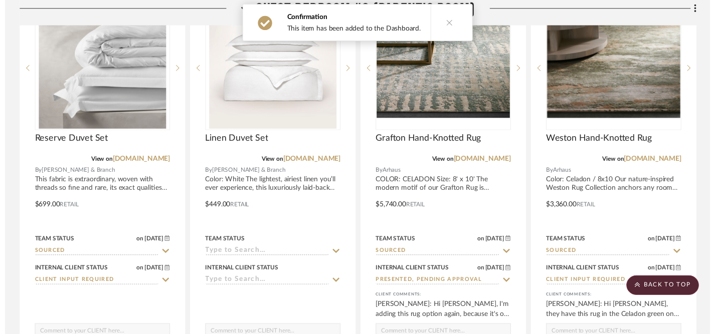
scroll to position [5787, 0]
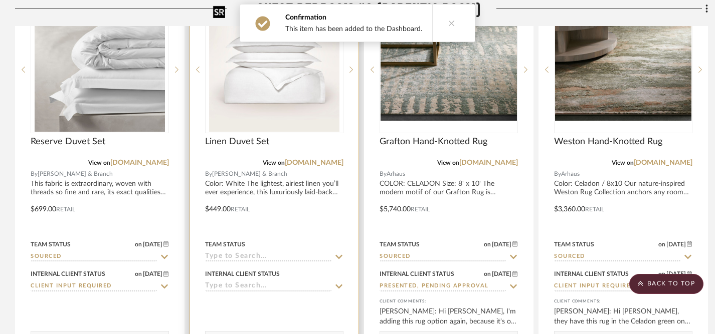
click at [0, 0] on img at bounding box center [0, 0] width 0 height 0
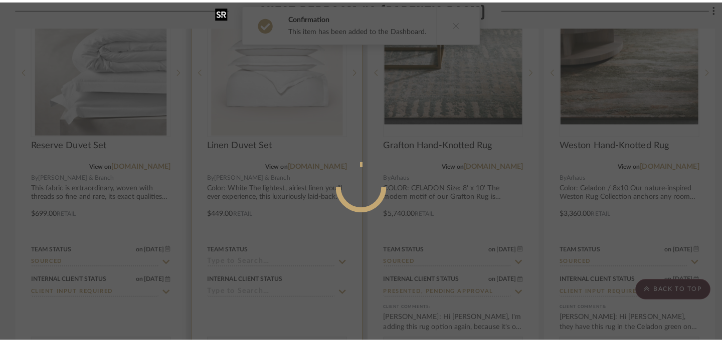
scroll to position [0, 0]
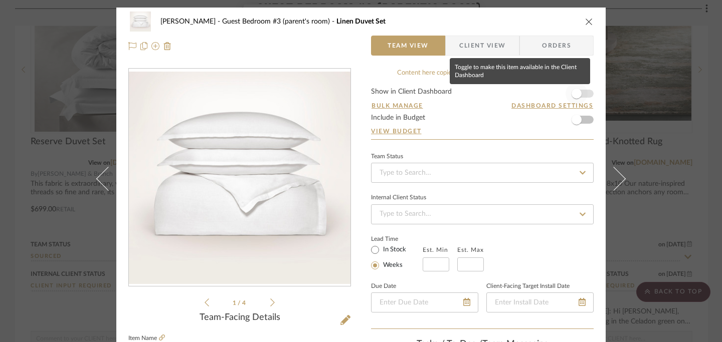
click at [572, 93] on span "button" at bounding box center [577, 94] width 10 height 10
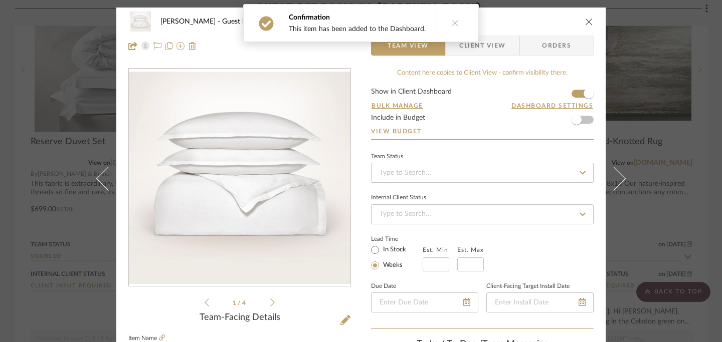
click at [585, 21] on icon "close" at bounding box center [589, 22] width 8 height 8
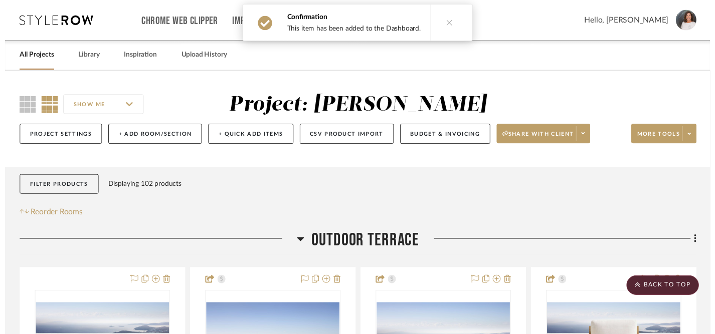
scroll to position [5787, 0]
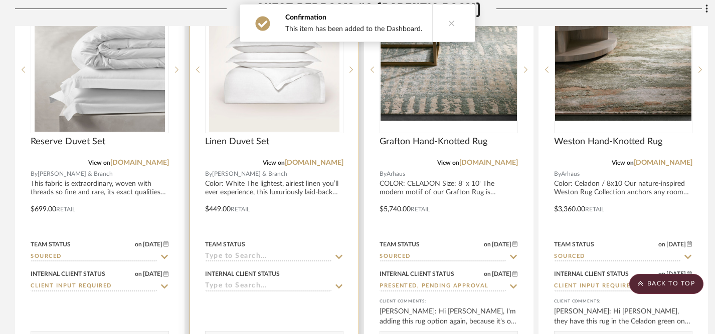
click at [343, 251] on div at bounding box center [274, 202] width 168 height 439
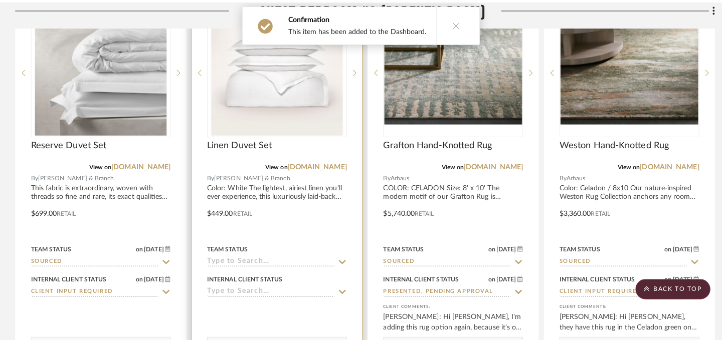
scroll to position [0, 0]
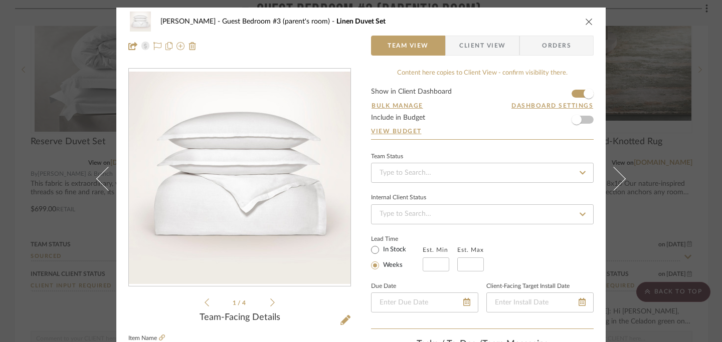
click at [587, 21] on icon "close" at bounding box center [589, 22] width 8 height 8
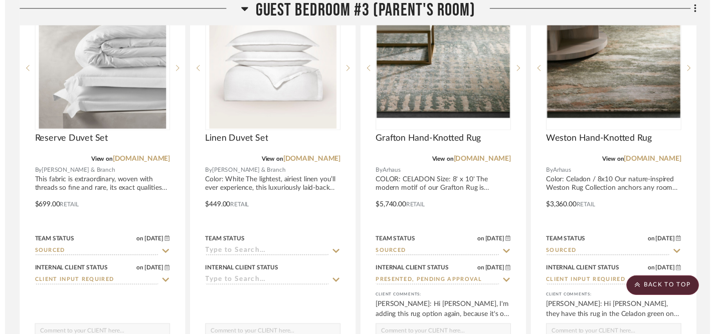
scroll to position [5787, 0]
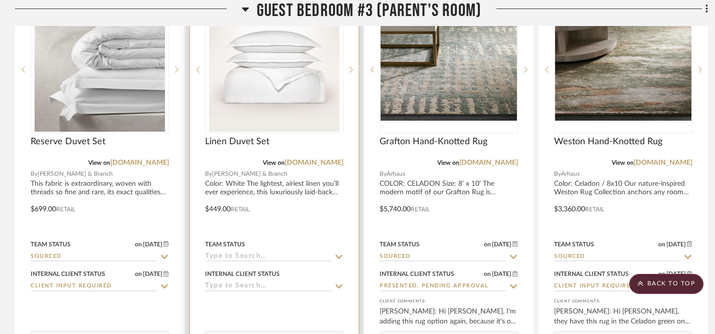
click at [336, 253] on icon at bounding box center [338, 257] width 9 height 8
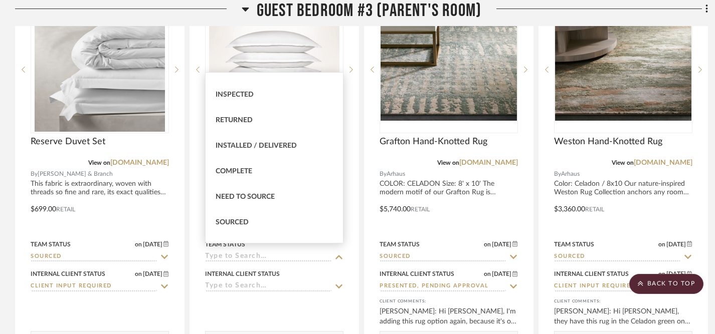
scroll to position [197, 0]
click at [259, 219] on div "Sourced" at bounding box center [274, 221] width 137 height 26
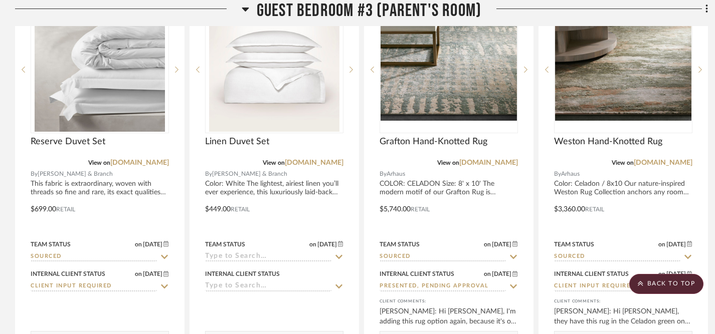
type input "[DATE]"
type input "Sourced"
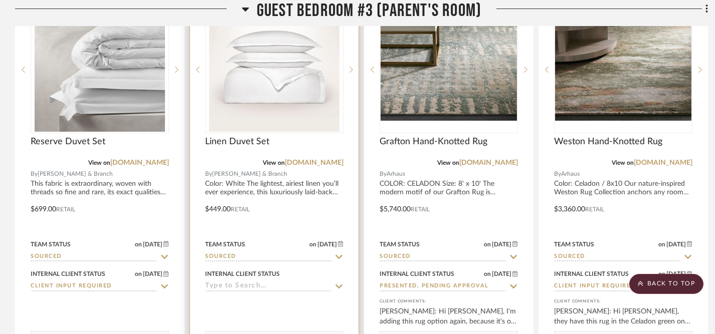
click at [341, 285] on icon at bounding box center [338, 287] width 7 height 4
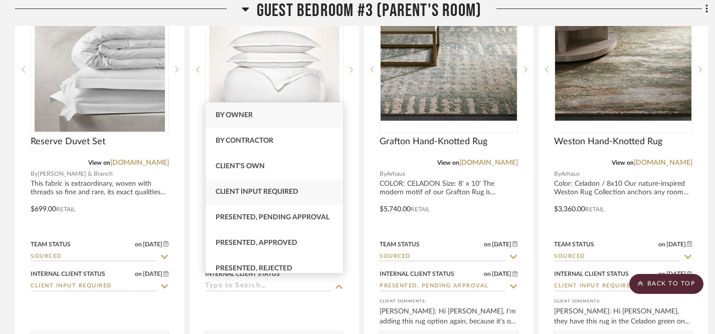
click at [302, 193] on div "Client Input Required" at bounding box center [274, 193] width 137 height 26
type input "[DATE]"
type input "Client Input Required"
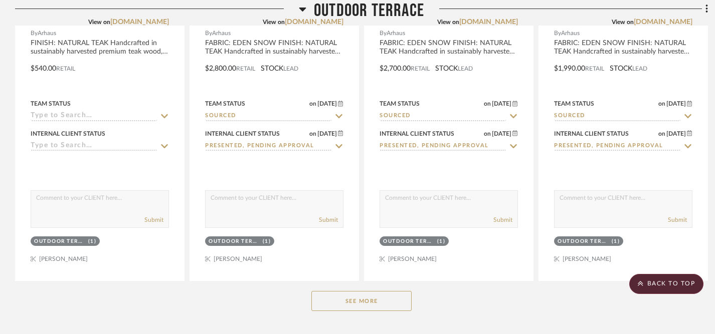
scroll to position [0, 0]
